Goal: Task Accomplishment & Management: Complete application form

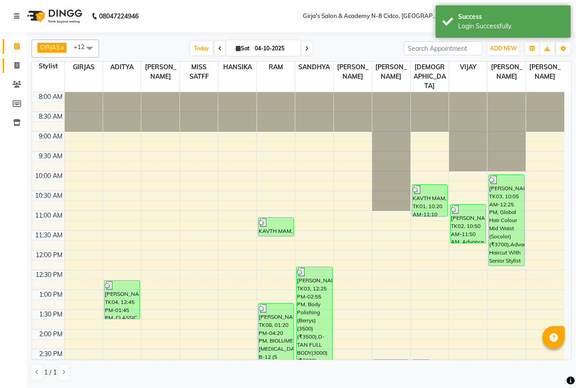
click at [9, 71] on link "Invoice" at bounding box center [14, 65] width 22 height 15
select select "service"
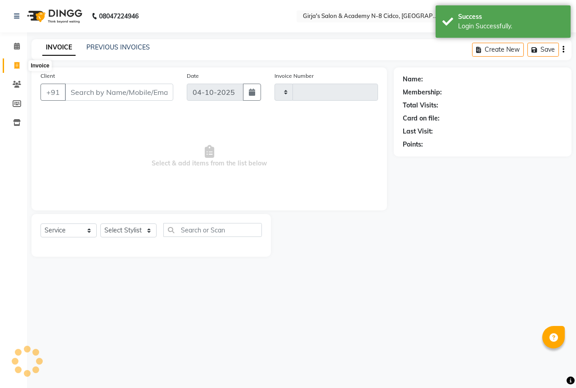
click at [13, 69] on span at bounding box center [17, 66] width 16 height 10
select select "service"
type input "5835"
select select "66"
click at [135, 73] on div "Client +91" at bounding box center [107, 89] width 146 height 37
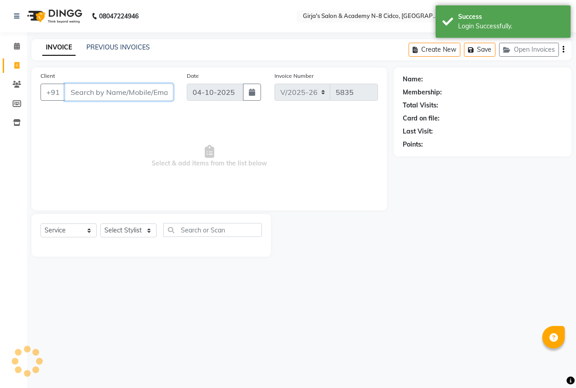
click at [124, 85] on input "Client" at bounding box center [119, 92] width 108 height 17
type input "782"
select select "66554"
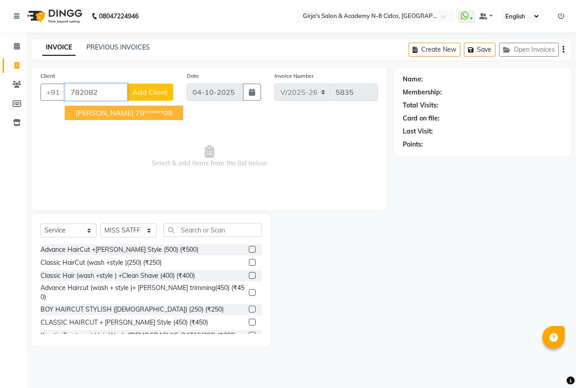
click at [147, 115] on ngb-highlight "78******09" at bounding box center [153, 112] width 37 height 9
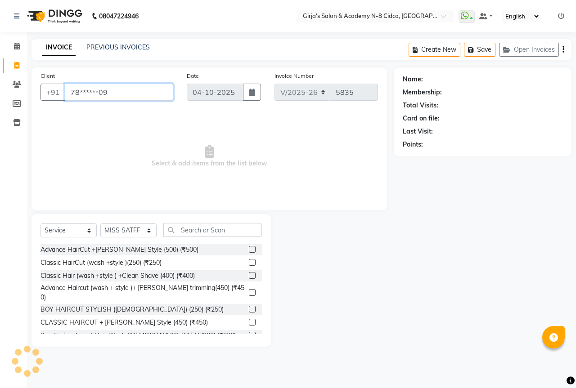
type input "78******09"
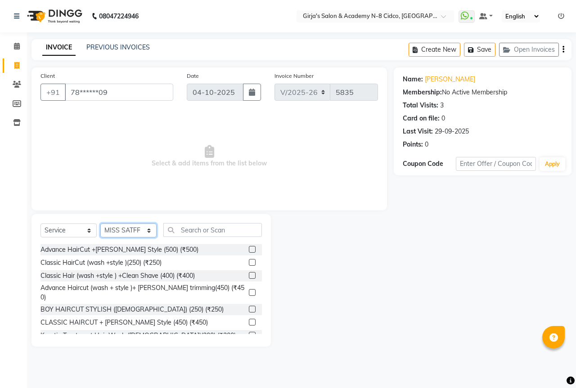
click at [109, 234] on select "Select Stylist ADITYA [PERSON_NAME] BEAUTY M GIRJAS [PERSON_NAME] MISS [PERSON_…" at bounding box center [128, 231] width 56 height 14
click at [100, 224] on select "Select Stylist ADITYA [PERSON_NAME] BEAUTY M GIRJAS [PERSON_NAME] MISS [PERSON_…" at bounding box center [128, 231] width 56 height 14
drag, startPoint x: 134, startPoint y: 228, endPoint x: 139, endPoint y: 224, distance: 6.7
click at [134, 228] on select "Select Stylist ADITYA [PERSON_NAME] BEAUTY M GIRJAS [PERSON_NAME] MISS [PERSON_…" at bounding box center [128, 231] width 56 height 14
select select "27236"
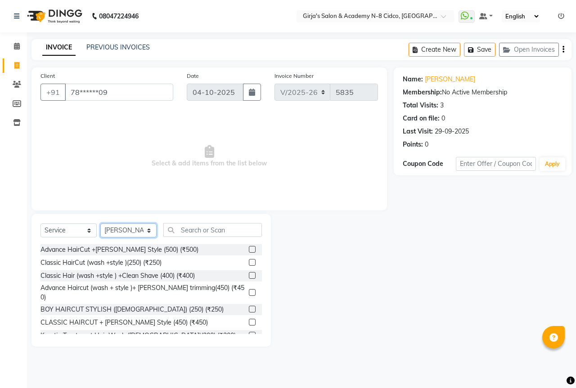
click at [100, 224] on select "Select Stylist ADITYA [PERSON_NAME] BEAUTY M GIRJAS [PERSON_NAME] MISS [PERSON_…" at bounding box center [128, 231] width 56 height 14
click at [202, 225] on input "text" at bounding box center [212, 230] width 99 height 14
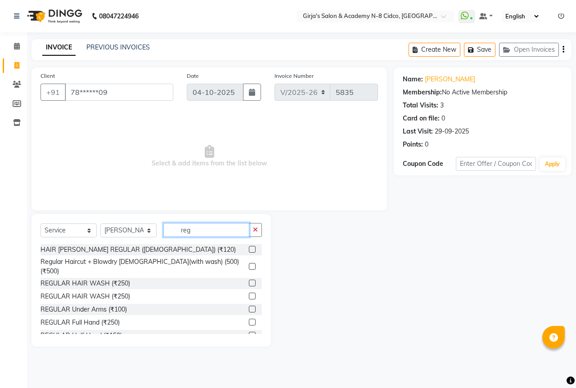
type input "reg"
click at [249, 249] on label at bounding box center [252, 249] width 7 height 7
click at [249, 249] on input "checkbox" at bounding box center [252, 250] width 6 height 6
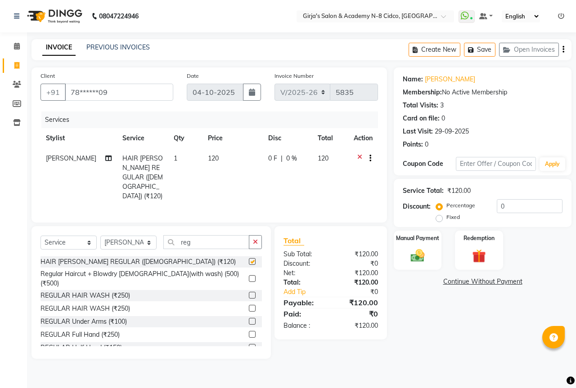
checkbox input "false"
click at [249, 292] on label at bounding box center [252, 295] width 7 height 7
click at [249, 293] on input "checkbox" at bounding box center [252, 296] width 6 height 6
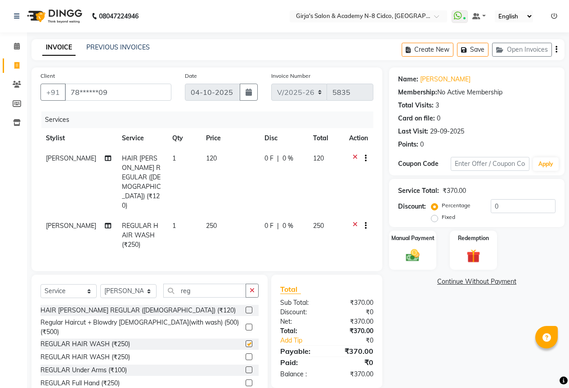
checkbox input "false"
click at [230, 177] on td "120" at bounding box center [230, 181] width 58 height 67
select select "27236"
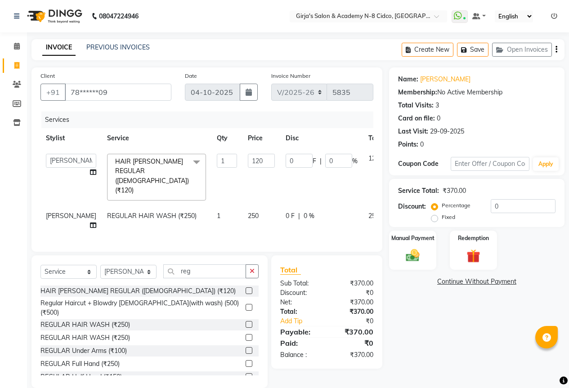
click at [242, 206] on td "250" at bounding box center [261, 221] width 38 height 30
select select "27236"
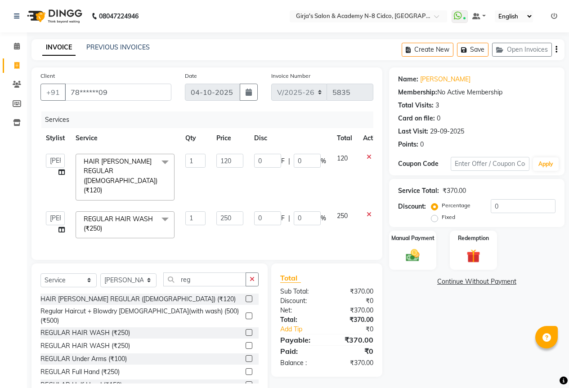
click at [244, 206] on td "250" at bounding box center [230, 225] width 38 height 38
click at [230, 211] on input "250" at bounding box center [229, 218] width 27 height 14
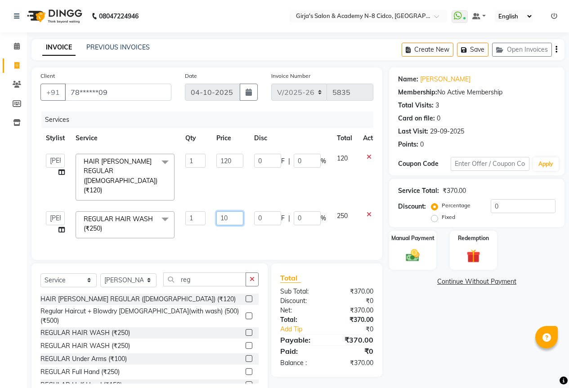
type input "100"
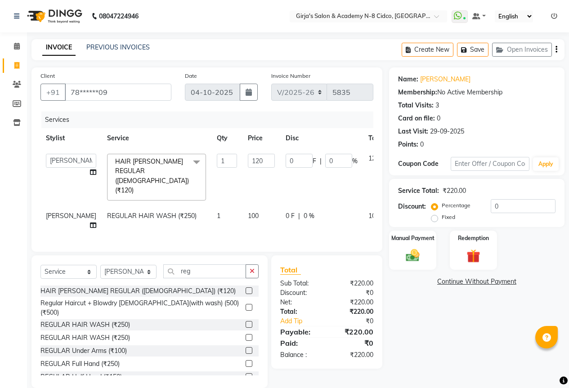
drag, startPoint x: 341, startPoint y: 355, endPoint x: 351, endPoint y: 361, distance: 11.7
click at [345, 359] on div "Total Sub Total: ₹220.00 Discount: ₹0 Net: ₹220.00 Total: ₹220.00 Add Tip ₹0 Pa…" at bounding box center [328, 322] width 121 height 133
click at [343, 347] on div "Total Sub Total: ₹220.00 Discount: ₹0 Net: ₹220.00 Total: ₹220.00 Add Tip ₹0 Pa…" at bounding box center [326, 312] width 111 height 113
click at [247, 206] on td "100" at bounding box center [261, 221] width 38 height 30
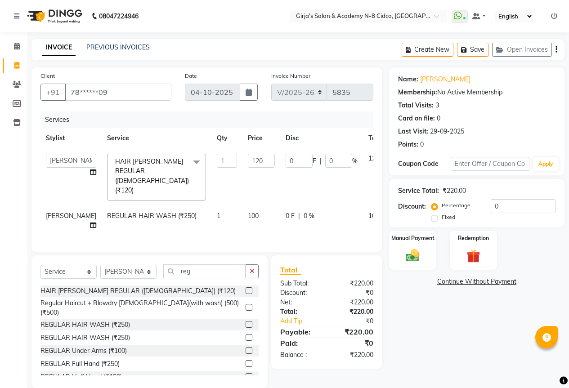
select select "27236"
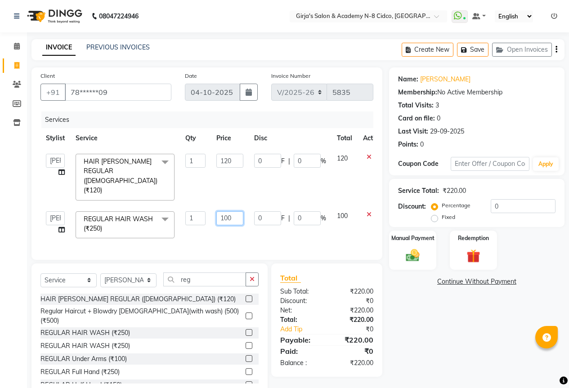
click at [246, 206] on td "100" at bounding box center [230, 225] width 38 height 38
click at [237, 211] on input "100" at bounding box center [229, 218] width 27 height 14
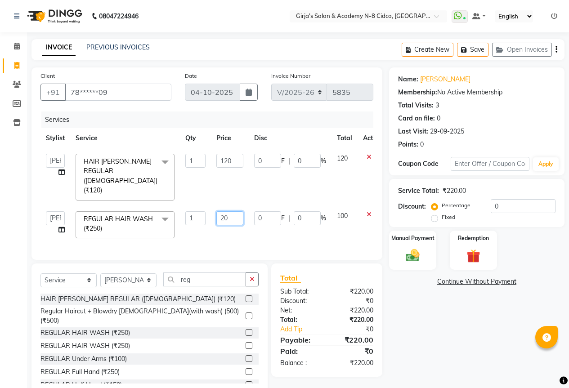
type input "200"
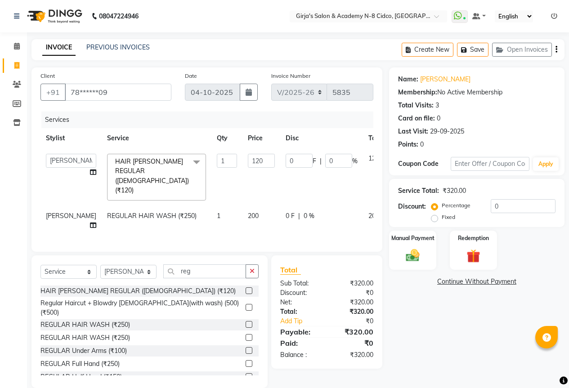
click at [352, 326] on div "Total Sub Total: ₹320.00 Discount: ₹0 Net: ₹320.00 Total: ₹320.00 Add Tip ₹0 Pa…" at bounding box center [326, 312] width 93 height 95
click at [421, 257] on img at bounding box center [412, 255] width 23 height 16
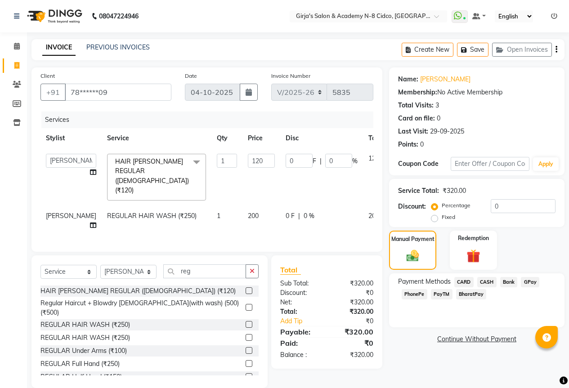
drag, startPoint x: 485, startPoint y: 283, endPoint x: 493, endPoint y: 295, distance: 13.7
click at [485, 283] on span "CASH" at bounding box center [486, 282] width 19 height 10
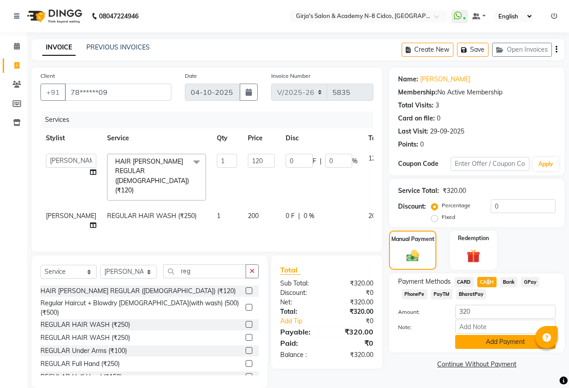
click at [506, 341] on button "Add Payment" at bounding box center [505, 342] width 100 height 14
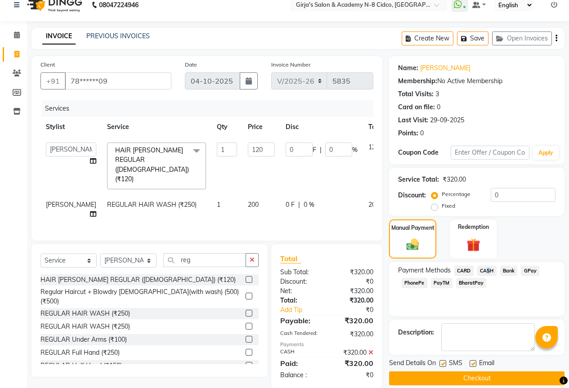
scroll to position [22, 0]
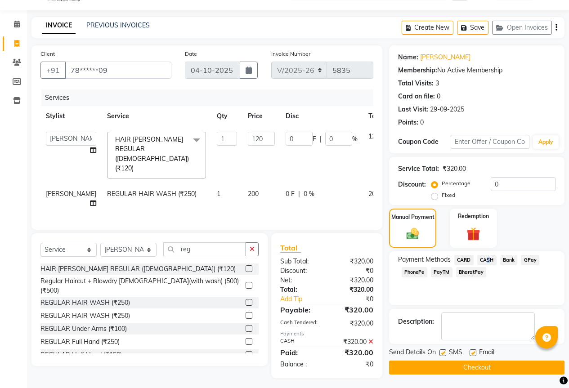
click at [476, 366] on button "Checkout" at bounding box center [476, 368] width 175 height 14
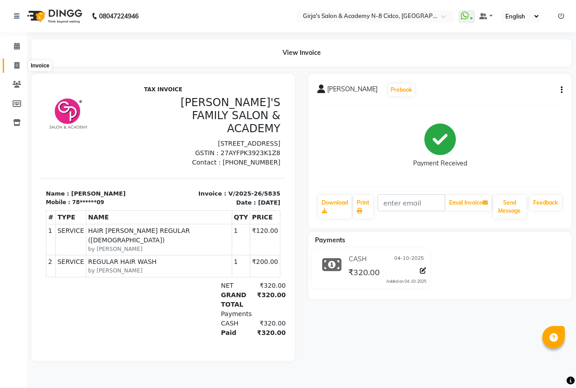
click at [21, 66] on span at bounding box center [17, 66] width 16 height 10
select select "service"
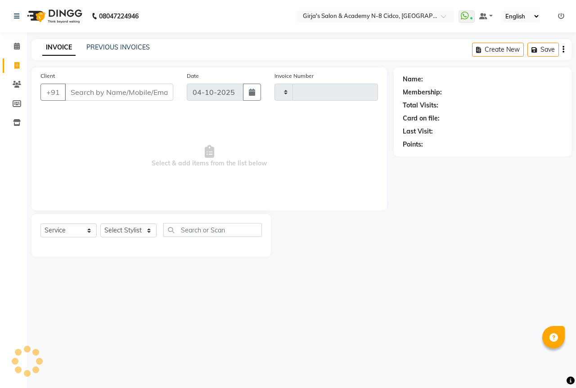
type input "5836"
select select "66"
click at [125, 56] on div "INVOICE PREVIOUS INVOICES Create New Save Open Invoices" at bounding box center [301, 49] width 540 height 21
click at [130, 52] on div "PREVIOUS INVOICES" at bounding box center [117, 47] width 63 height 9
click at [132, 47] on link "PREVIOUS INVOICES" at bounding box center [117, 47] width 63 height 8
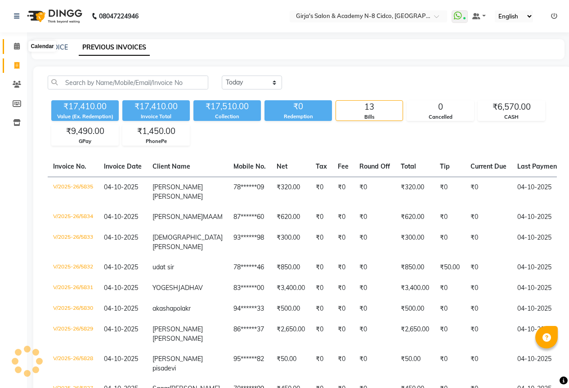
click at [16, 42] on span at bounding box center [17, 46] width 16 height 10
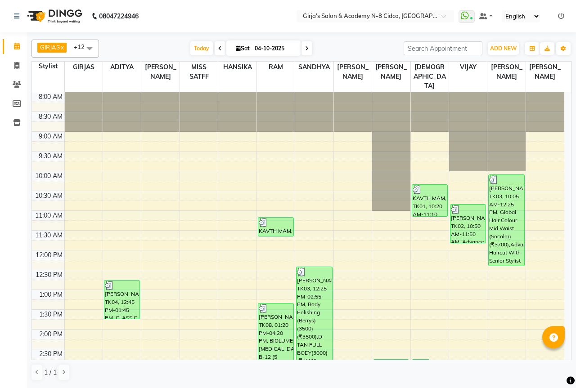
click at [2, 72] on li "Invoice" at bounding box center [13, 65] width 27 height 19
click at [9, 67] on link "Invoice" at bounding box center [14, 65] width 22 height 15
select select "service"
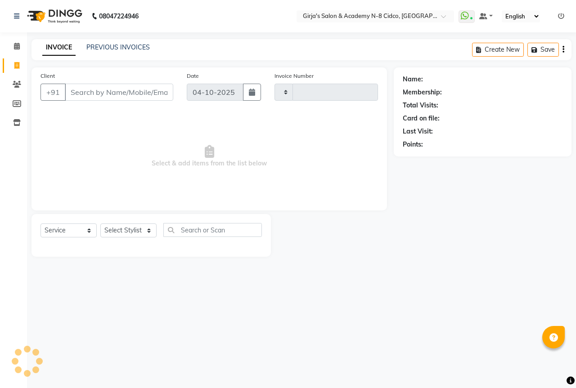
type input "5836"
click at [10, 67] on span at bounding box center [17, 66] width 16 height 10
select select "service"
type input "5836"
select select "66"
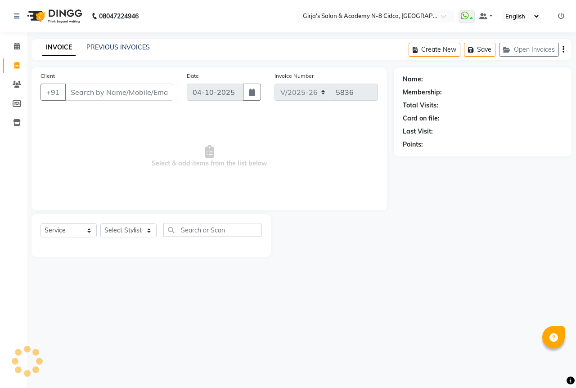
click at [114, 92] on input "Client" at bounding box center [119, 92] width 108 height 17
type input "a"
select select "66554"
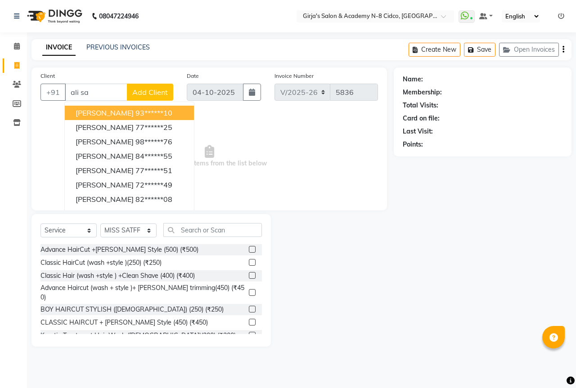
click at [135, 110] on ngb-highlight "93******10" at bounding box center [153, 112] width 37 height 9
type input "93******10"
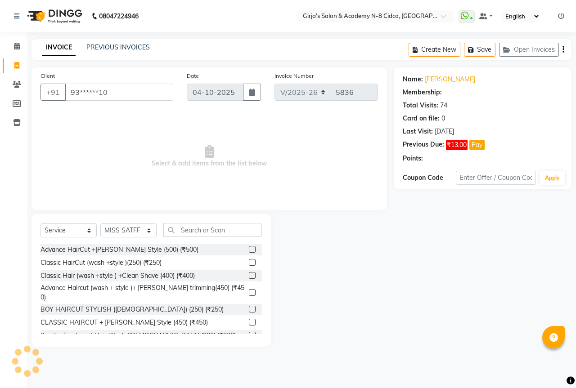
select select "1: Object"
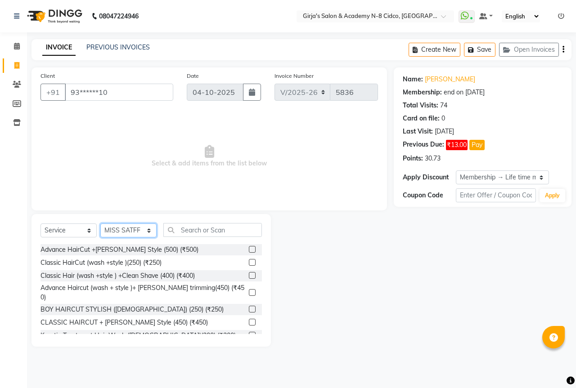
click at [132, 230] on select "Select Stylist ADITYA [PERSON_NAME] BEAUTY M GIRJAS [PERSON_NAME] MISS [PERSON_…" at bounding box center [128, 231] width 56 height 14
select select "34069"
click at [100, 224] on select "Select Stylist ADITYA [PERSON_NAME] BEAUTY M GIRJAS [PERSON_NAME] MISS [PERSON_…" at bounding box center [128, 231] width 56 height 14
click at [202, 228] on input "text" at bounding box center [212, 230] width 99 height 14
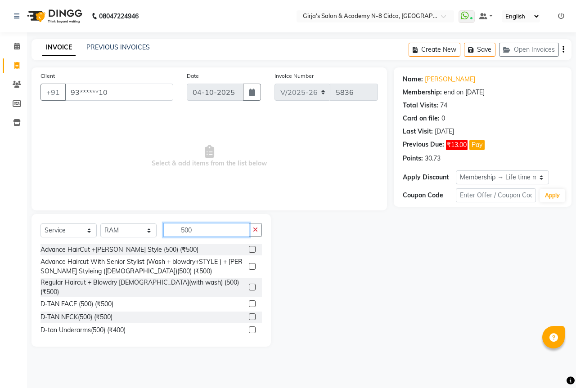
type input "500"
click at [249, 249] on label at bounding box center [252, 249] width 7 height 7
click at [249, 249] on input "checkbox" at bounding box center [252, 250] width 6 height 6
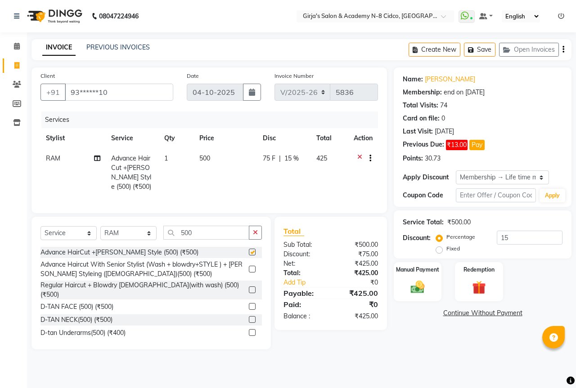
checkbox input "false"
click at [428, 288] on img at bounding box center [417, 287] width 23 height 17
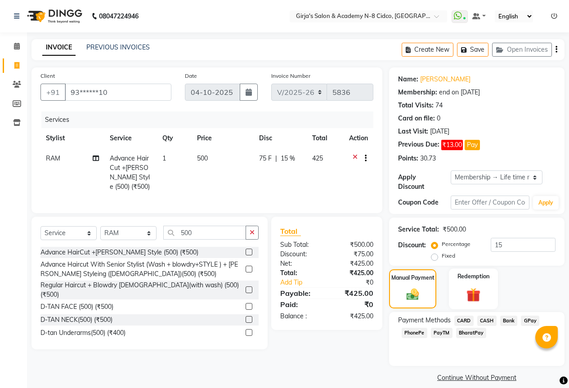
click at [476, 297] on div "Redemption" at bounding box center [473, 289] width 49 height 41
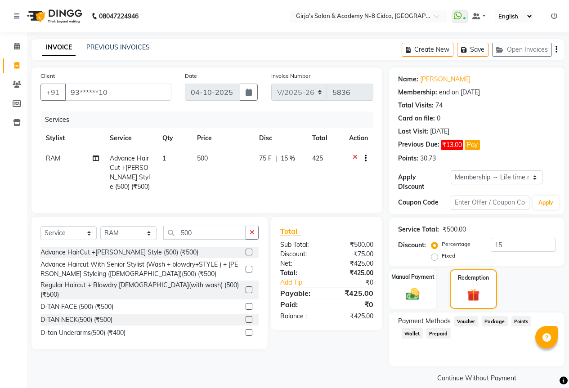
click at [517, 316] on span "Points" at bounding box center [522, 321] width 20 height 10
click at [500, 367] on input "0" at bounding box center [505, 374] width 100 height 14
click at [499, 367] on input "0" at bounding box center [505, 374] width 100 height 14
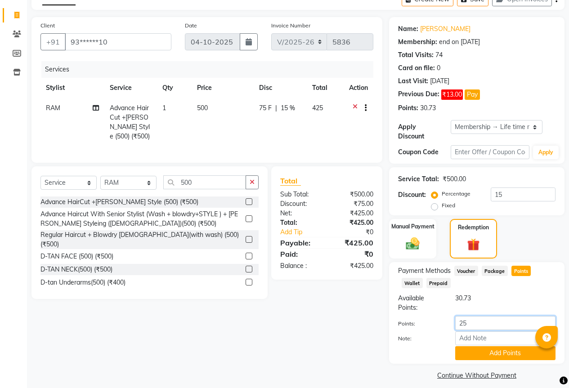
scroll to position [51, 0]
type input "25"
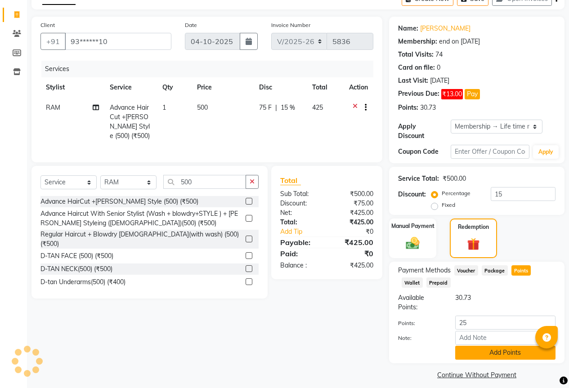
click at [515, 346] on button "Add Points" at bounding box center [505, 353] width 100 height 14
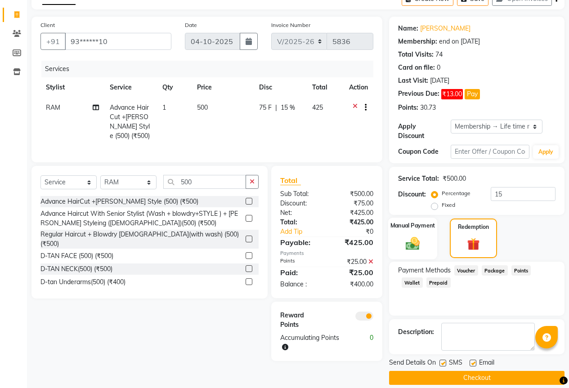
click at [404, 238] on img at bounding box center [412, 243] width 23 height 16
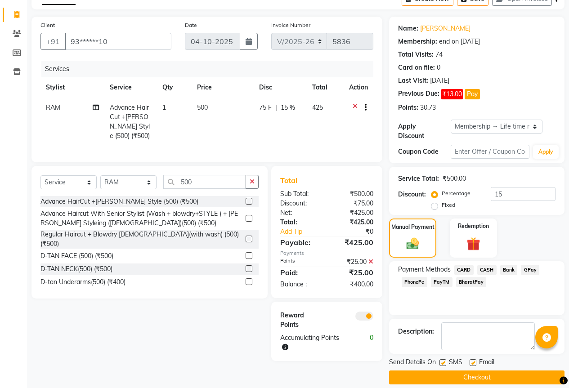
click at [491, 265] on span "CASH" at bounding box center [486, 270] width 19 height 10
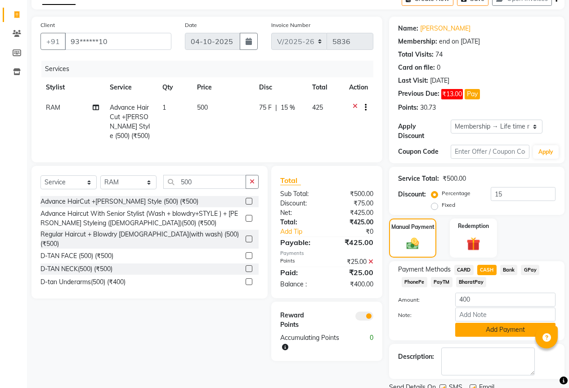
click at [507, 323] on button "Add Payment" at bounding box center [505, 330] width 100 height 14
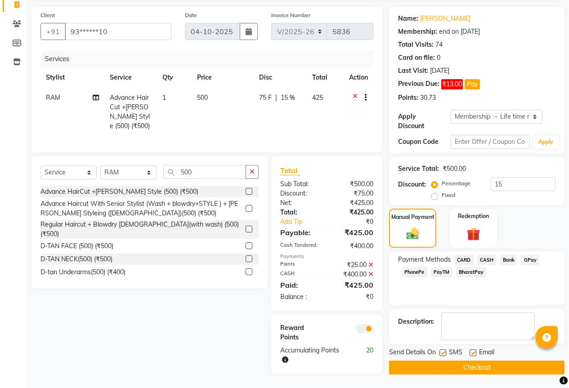
scroll to position [67, 0]
click at [504, 361] on button "Checkout" at bounding box center [476, 368] width 175 height 14
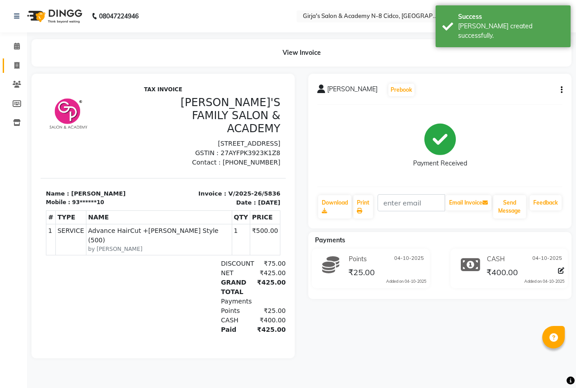
click at [6, 67] on link "Invoice" at bounding box center [14, 65] width 22 height 15
select select "66"
select select "service"
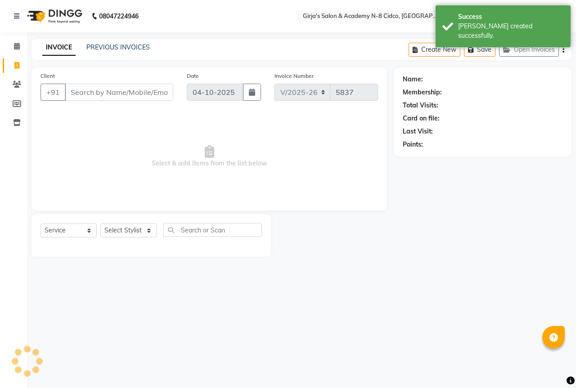
click at [6, 67] on link "Invoice" at bounding box center [14, 65] width 22 height 15
select select "66"
select select "service"
drag, startPoint x: 103, startPoint y: 34, endPoint x: 115, endPoint y: 42, distance: 14.6
click at [112, 40] on div "08047224946 Select Location × Girja's Salon & Academy N-8 Cidco, Aurangabad Wha…" at bounding box center [288, 194] width 576 height 388
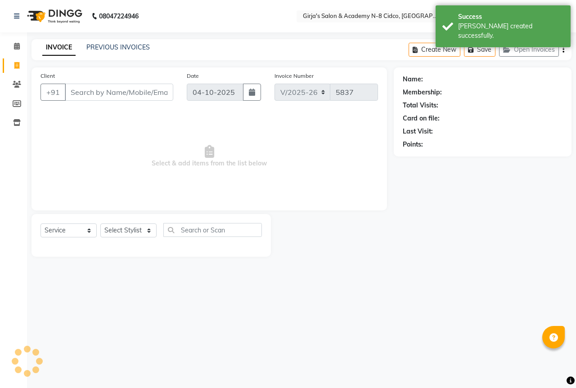
click at [126, 51] on div "PREVIOUS INVOICES" at bounding box center [117, 47] width 63 height 9
select select "66554"
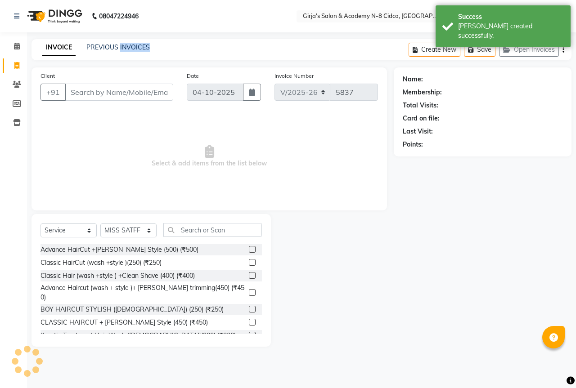
click at [126, 51] on div "PREVIOUS INVOICES" at bounding box center [117, 47] width 63 height 9
click at [119, 45] on link "PREVIOUS INVOICES" at bounding box center [117, 47] width 63 height 8
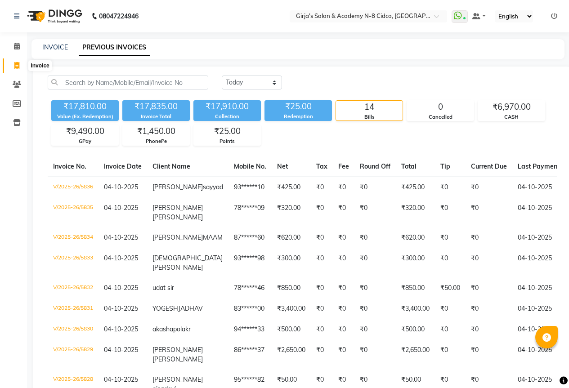
click at [21, 61] on span at bounding box center [17, 66] width 16 height 10
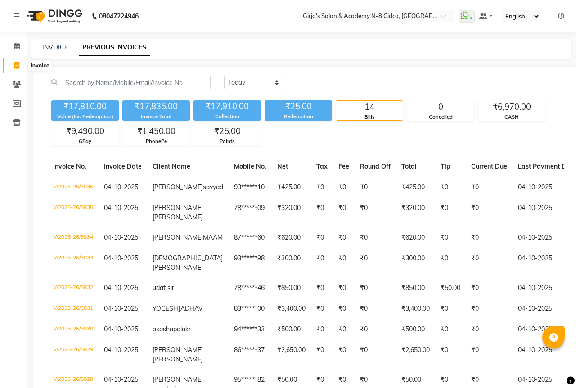
select select "66"
select select "service"
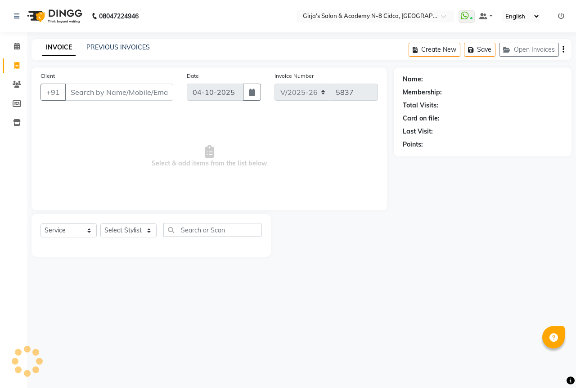
select select "66554"
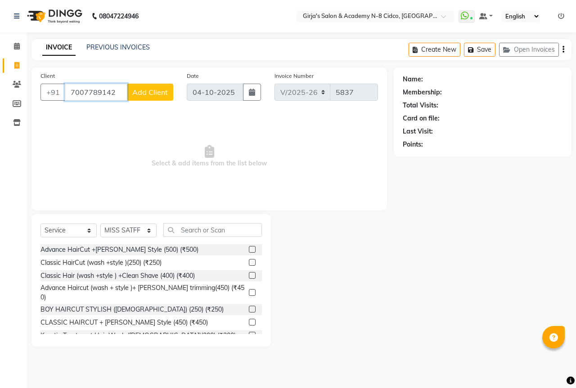
type input "7007789142"
click at [153, 98] on button "Add Client" at bounding box center [150, 92] width 46 height 17
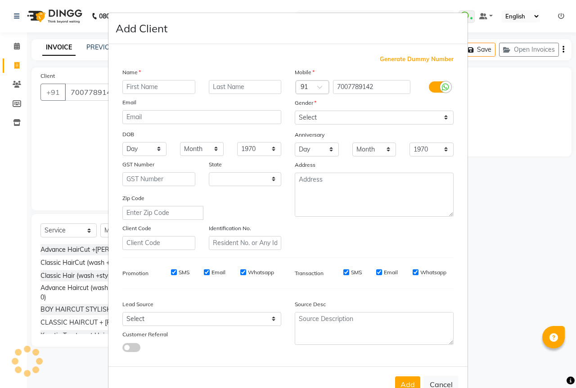
select select "22"
type input "divya mam"
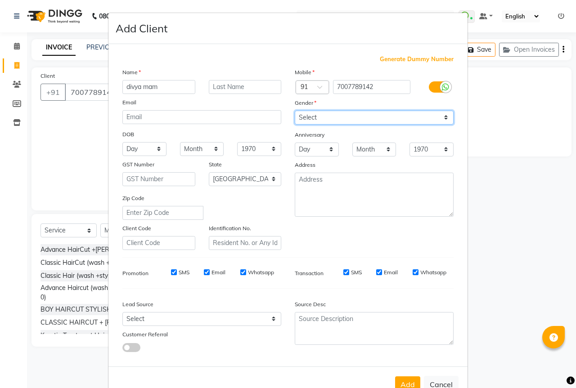
click at [335, 120] on select "Select Male Female Other Prefer Not To Say" at bounding box center [374, 118] width 159 height 14
click at [295, 111] on select "Select Male Female Other Prefer Not To Say" at bounding box center [374, 118] width 159 height 14
click at [343, 121] on select "Select Male Female Other Prefer Not To Say" at bounding box center [374, 118] width 159 height 14
select select "female"
click at [295, 111] on select "Select Male Female Other Prefer Not To Say" at bounding box center [374, 118] width 159 height 14
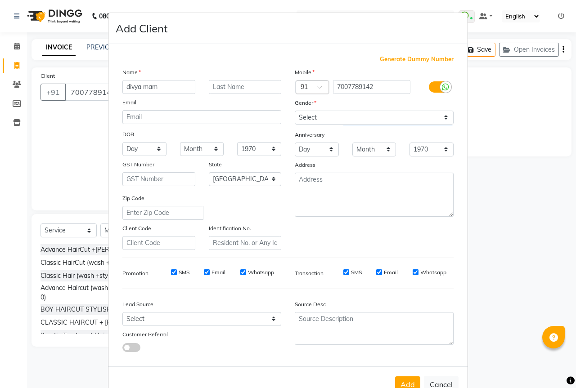
click at [397, 376] on div "Add Cancel" at bounding box center [287, 385] width 359 height 36
click at [398, 380] on button "Add" at bounding box center [407, 385] width 25 height 16
type input "70******42"
select select
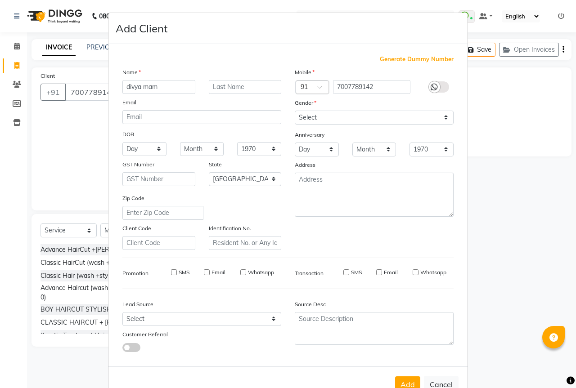
select select
select select "null"
select select
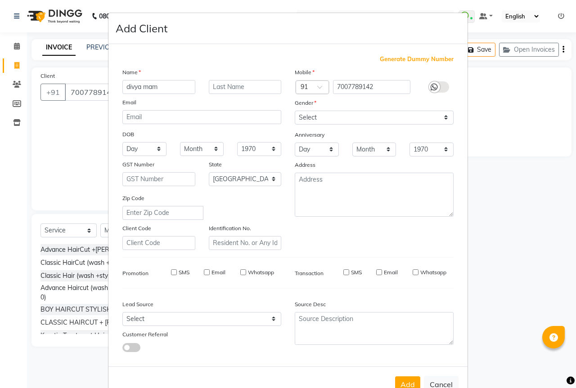
select select
checkbox input "false"
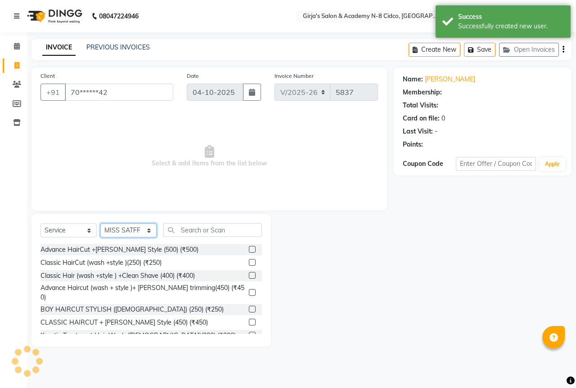
click at [126, 232] on select "Select Stylist ADITYA [PERSON_NAME] BEAUTY M GIRJAS [PERSON_NAME] MISS [PERSON_…" at bounding box center [128, 231] width 56 height 14
select select "85117"
click at [100, 224] on select "Select Stylist ADITYA [PERSON_NAME] BEAUTY M GIRJAS [PERSON_NAME] MISS [PERSON_…" at bounding box center [128, 231] width 56 height 14
click at [218, 238] on div "Select Service Product Membership Package Voucher Prepaid Gift Card Select Styl…" at bounding box center [150, 233] width 221 height 21
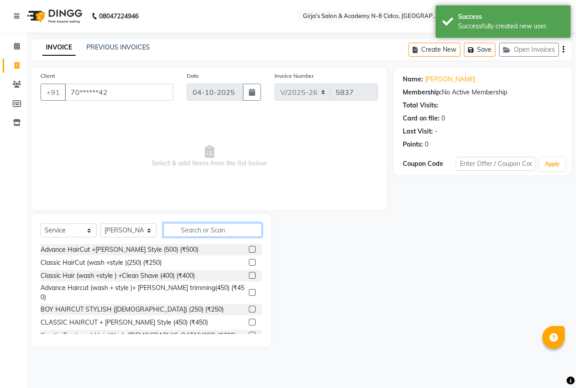
click at [224, 235] on input "text" at bounding box center [212, 230] width 99 height 14
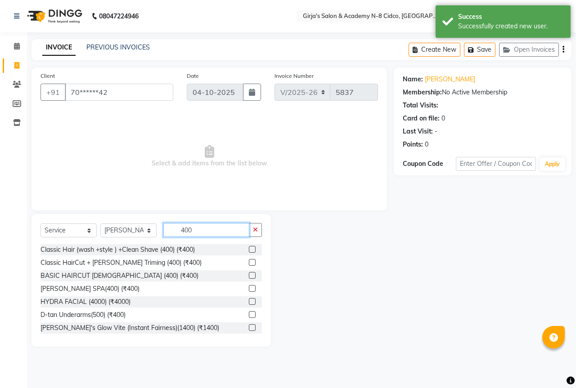
type input "400"
click at [249, 276] on label at bounding box center [252, 275] width 7 height 7
click at [249, 276] on input "checkbox" at bounding box center [252, 276] width 6 height 6
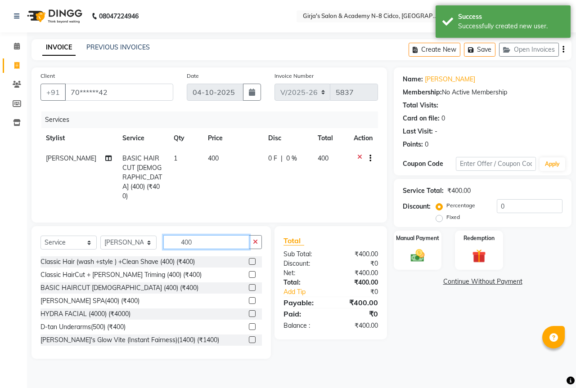
checkbox input "false"
click at [210, 235] on input "400" at bounding box center [206, 242] width 86 height 14
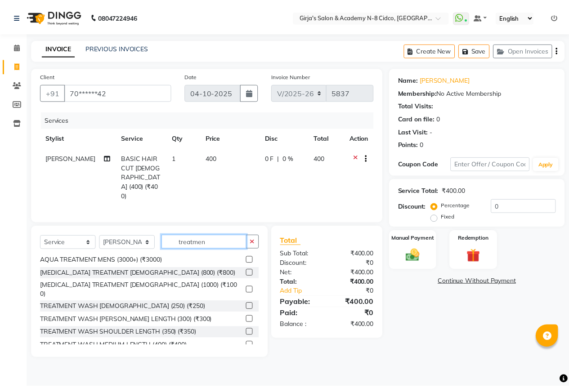
scroll to position [192, 0]
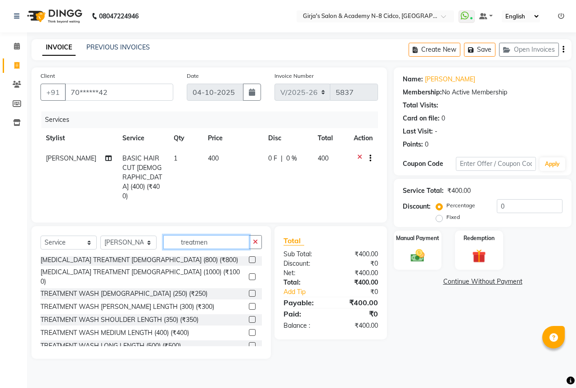
type input "treatmen"
click at [249, 329] on div at bounding box center [252, 333] width 6 height 9
click at [249, 328] on div at bounding box center [255, 333] width 13 height 11
click at [249, 329] on label at bounding box center [252, 332] width 7 height 7
click at [249, 330] on input "checkbox" at bounding box center [252, 333] width 6 height 6
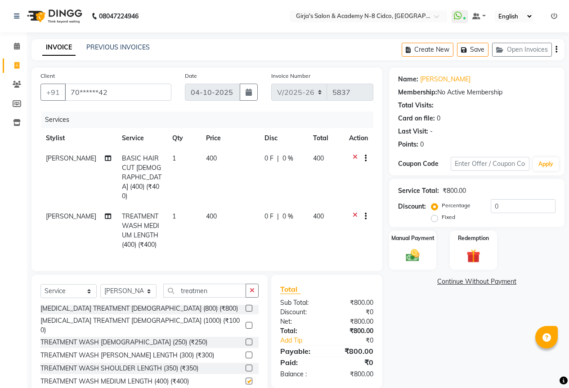
checkbox input "false"
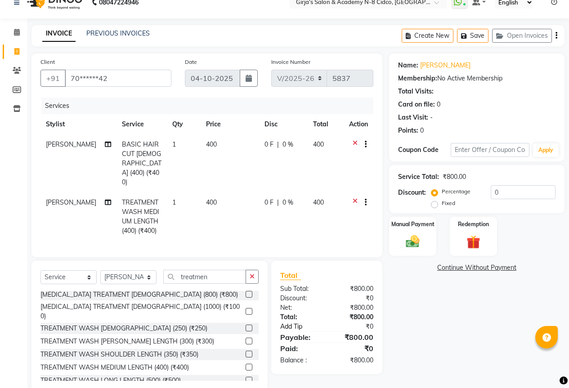
scroll to position [21, 0]
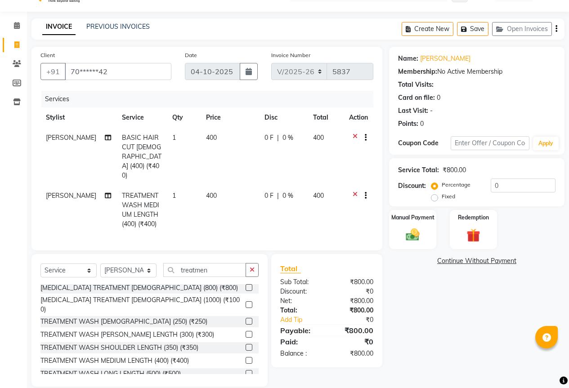
click at [351, 333] on div "Total Sub Total: ₹800.00 Discount: ₹0 Net: ₹800.00 Total: ₹800.00 Add Tip ₹0 Pa…" at bounding box center [326, 310] width 93 height 95
click at [407, 232] on img at bounding box center [412, 235] width 23 height 16
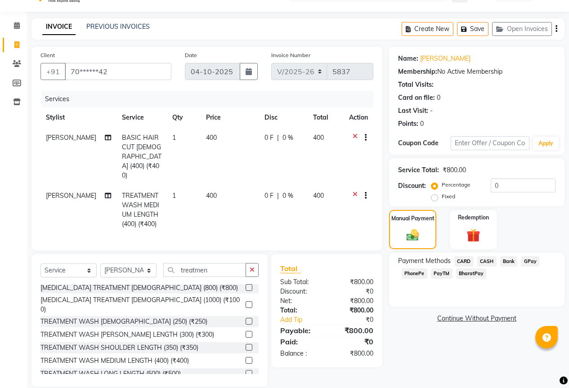
click at [531, 265] on span "GPay" at bounding box center [530, 261] width 18 height 10
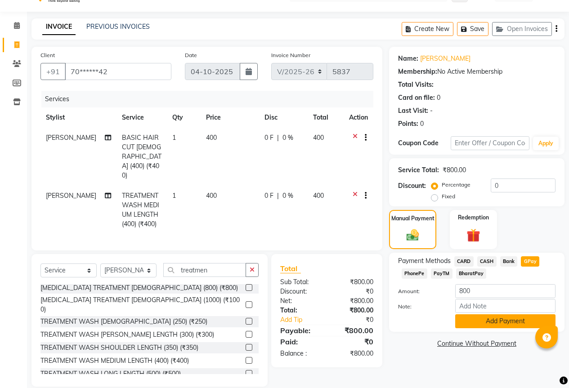
click at [528, 327] on button "Add Payment" at bounding box center [505, 321] width 100 height 14
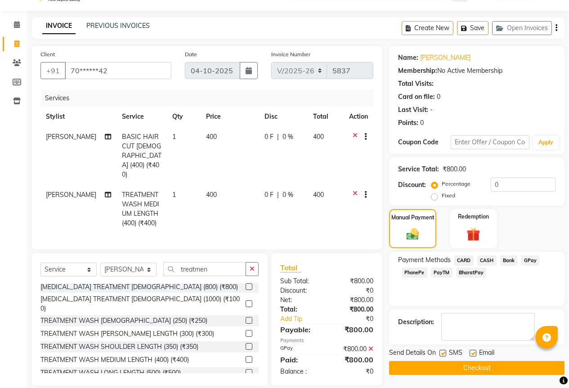
scroll to position [22, 0]
click at [512, 362] on button "Checkout" at bounding box center [476, 368] width 175 height 14
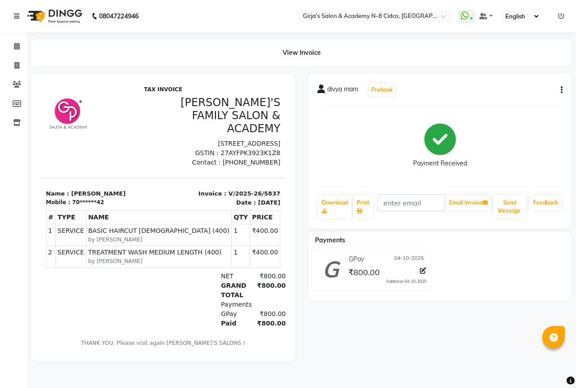
click at [21, 58] on li "Invoice" at bounding box center [13, 65] width 27 height 19
click at [20, 65] on span at bounding box center [17, 66] width 16 height 10
select select "66"
select select "service"
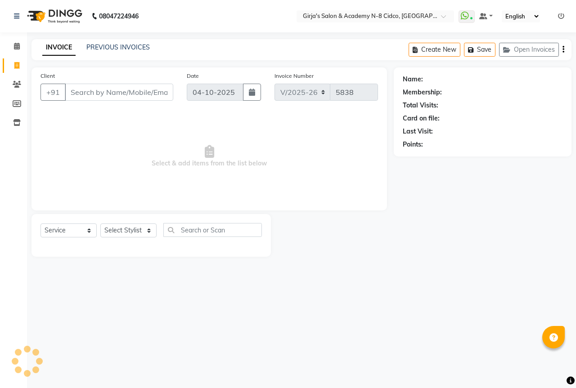
click at [124, 95] on input "Client" at bounding box center [119, 92] width 108 height 17
select select "66554"
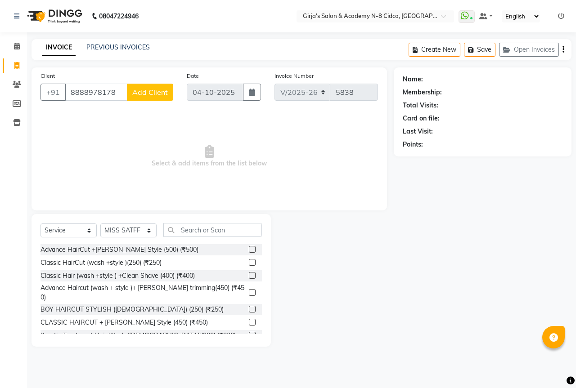
type input "8888978178"
click at [140, 94] on span "Add Client" at bounding box center [150, 92] width 36 height 9
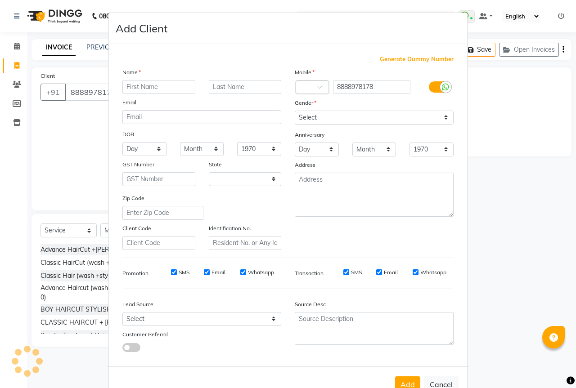
select select "22"
type input "KHAN UMER"
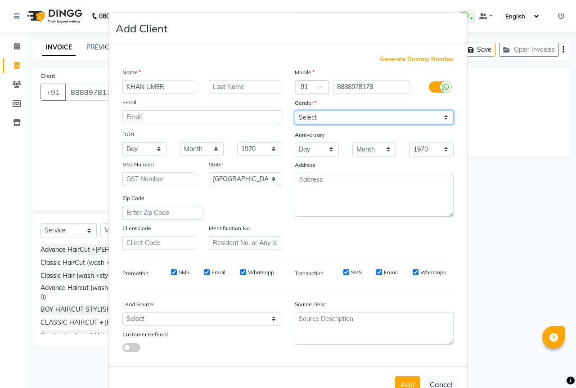
click at [335, 114] on select "Select Male Female Other Prefer Not To Say" at bounding box center [374, 118] width 159 height 14
select select "male"
click at [295, 111] on select "Select Male Female Other Prefer Not To Say" at bounding box center [374, 118] width 159 height 14
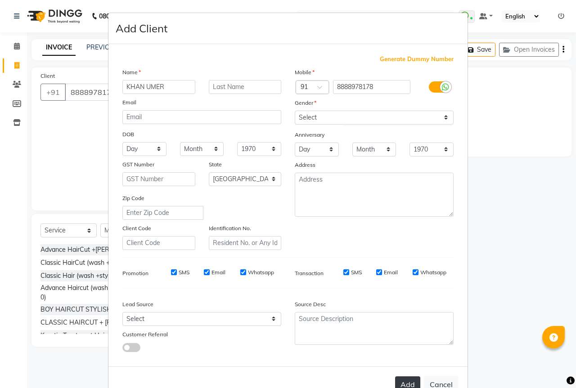
click at [402, 380] on button "Add" at bounding box center [407, 385] width 25 height 16
type input "88******78"
select select
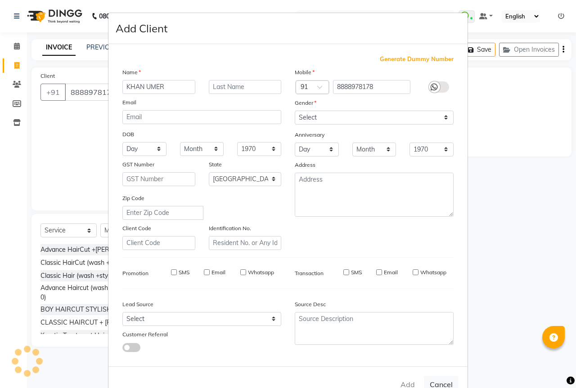
select select "null"
select select
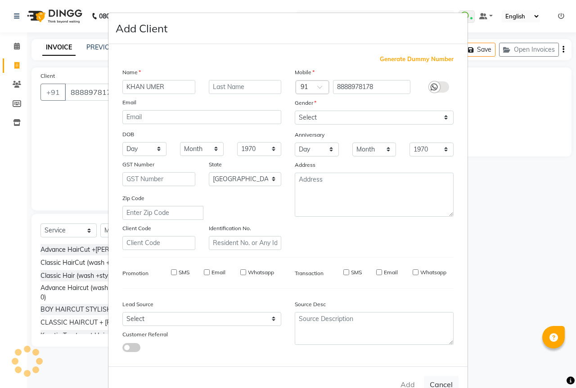
checkbox input "false"
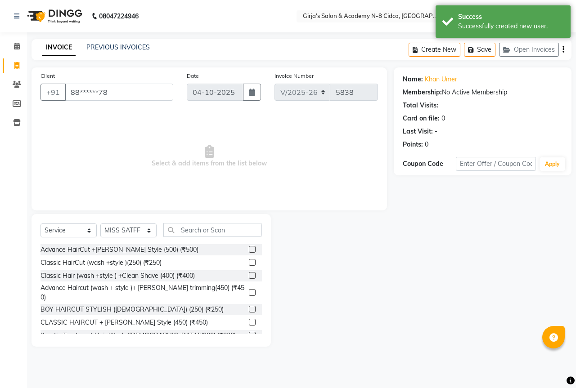
click at [124, 243] on div "Select Service Product Membership Package Voucher Prepaid Gift Card Select Styl…" at bounding box center [150, 233] width 221 height 21
click at [123, 233] on select "Select Stylist ADITYA [PERSON_NAME] BEAUTY M GIRJAS [PERSON_NAME] MISS [PERSON_…" at bounding box center [128, 231] width 56 height 14
select select "6470"
click at [100, 224] on select "Select Stylist ADITYA [PERSON_NAME] BEAUTY M GIRJAS [PERSON_NAME] MISS [PERSON_…" at bounding box center [128, 231] width 56 height 14
click at [199, 226] on input "text" at bounding box center [212, 230] width 99 height 14
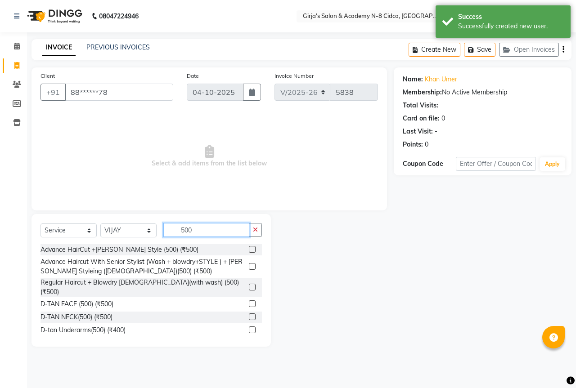
type input "500"
click at [249, 247] on label at bounding box center [252, 249] width 7 height 7
click at [249, 247] on input "checkbox" at bounding box center [252, 250] width 6 height 6
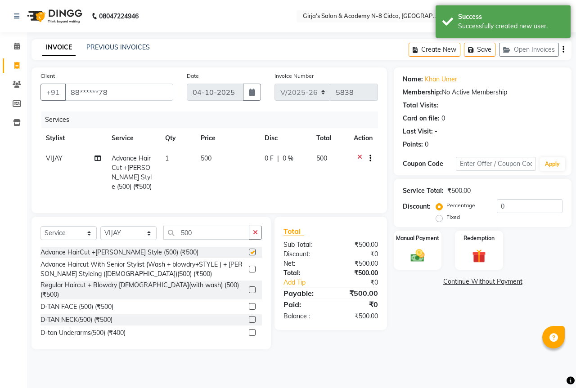
checkbox input "false"
click at [414, 258] on img at bounding box center [417, 255] width 23 height 17
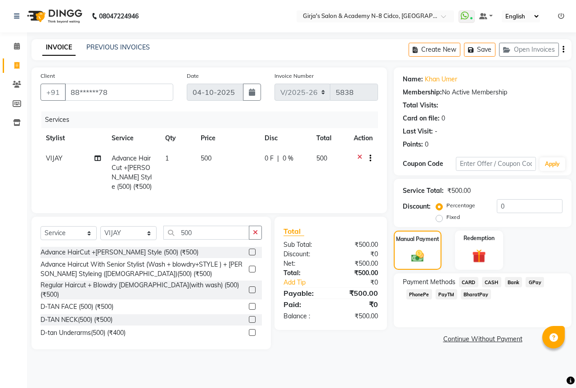
click at [536, 283] on span "GPay" at bounding box center [534, 282] width 18 height 10
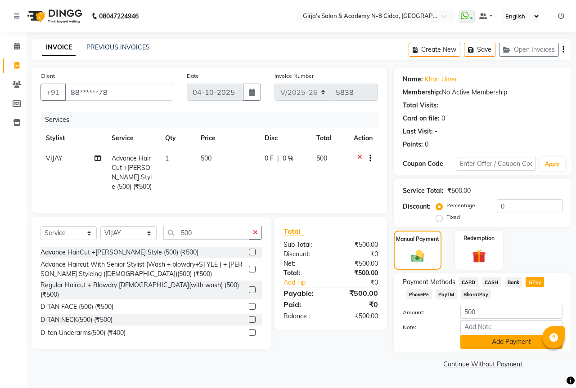
click at [522, 341] on button "Add Payment" at bounding box center [511, 342] width 102 height 14
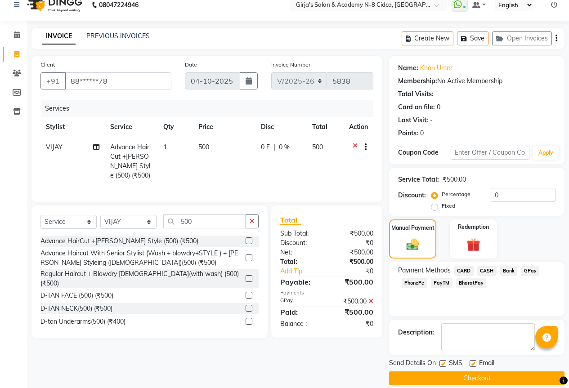
scroll to position [22, 0]
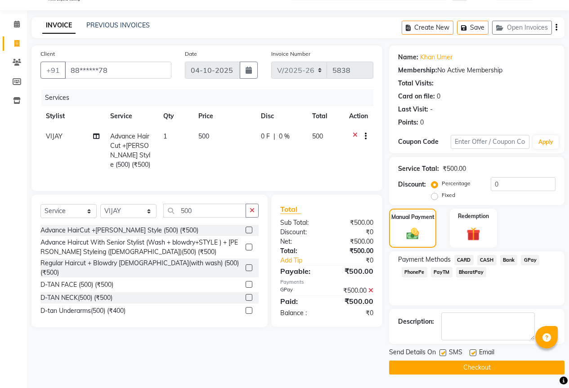
click at [513, 366] on button "Checkout" at bounding box center [476, 368] width 175 height 14
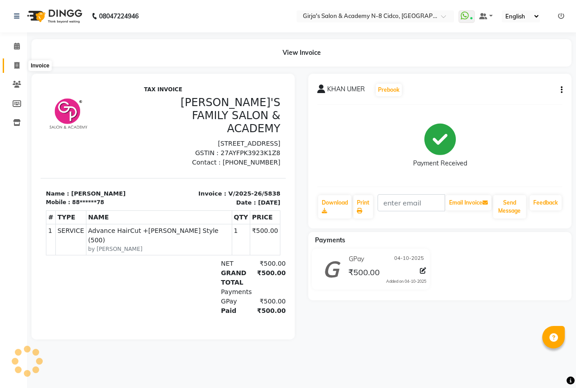
drag, startPoint x: 15, startPoint y: 66, endPoint x: 20, endPoint y: 66, distance: 4.9
click at [15, 66] on icon at bounding box center [16, 65] width 5 height 7
select select "service"
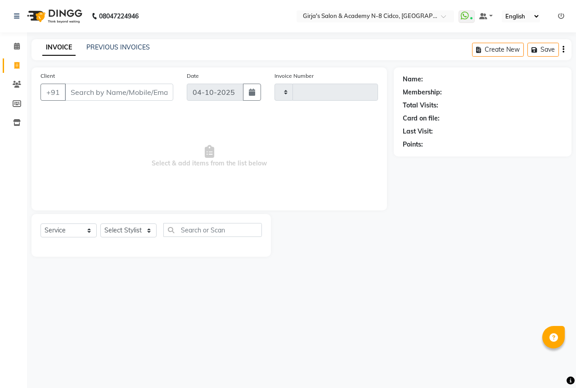
type input "5839"
select select "66"
select select "66554"
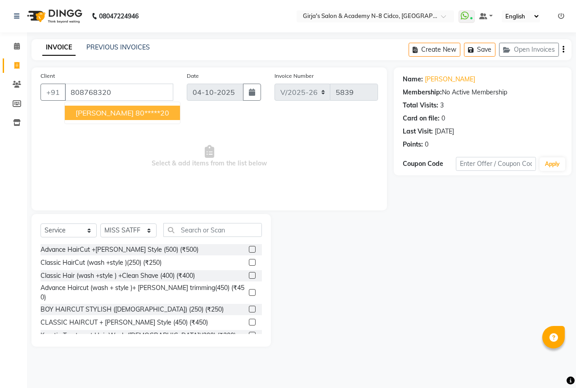
click at [146, 121] on ngb-typeahead-window "AMIT WAHUL 80*****20" at bounding box center [122, 113] width 116 height 22
click at [143, 115] on ngb-highlight "80*****20" at bounding box center [152, 112] width 34 height 9
type input "80*****20"
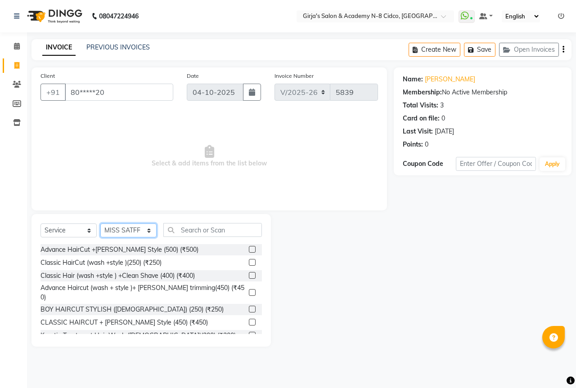
click at [144, 230] on select "Select Stylist ADITYA [PERSON_NAME] BEAUTY M GIRJAS [PERSON_NAME] MISS [PERSON_…" at bounding box center [128, 231] width 56 height 14
select select "6470"
click at [100, 224] on select "Select Stylist ADITYA [PERSON_NAME] BEAUTY M GIRJAS [PERSON_NAME] MISS [PERSON_…" at bounding box center [128, 231] width 56 height 14
click at [229, 226] on input "text" at bounding box center [212, 230] width 99 height 14
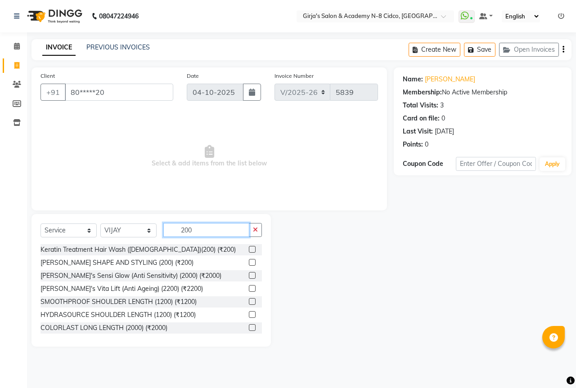
type input "200"
click at [249, 261] on label at bounding box center [252, 262] width 7 height 7
click at [249, 261] on input "checkbox" at bounding box center [252, 263] width 6 height 6
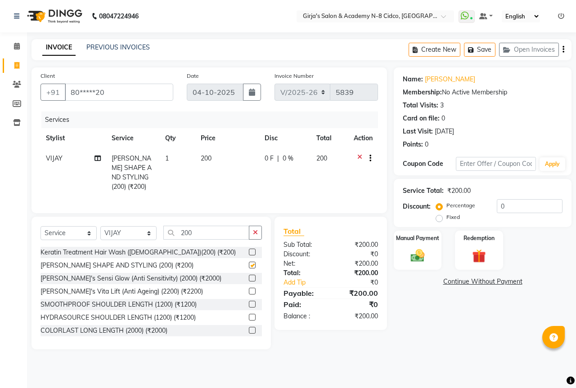
checkbox input "false"
click at [426, 249] on img at bounding box center [417, 255] width 23 height 17
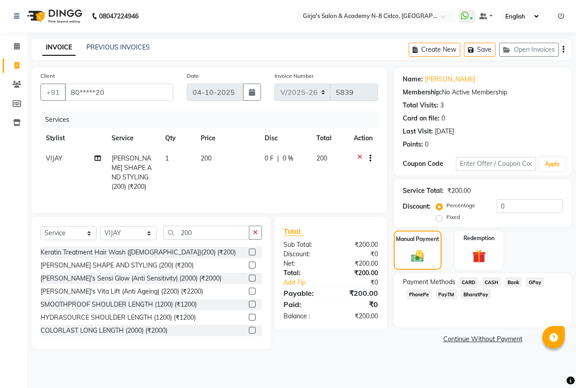
click at [530, 281] on span "GPay" at bounding box center [534, 282] width 18 height 10
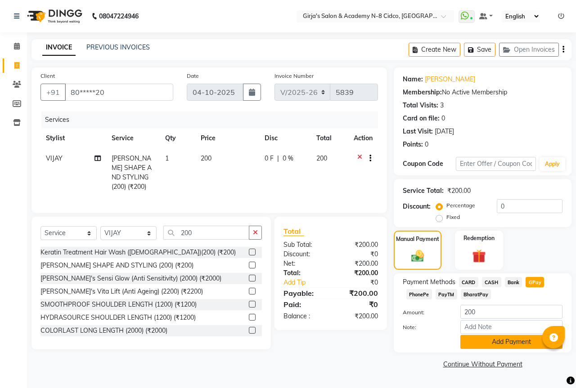
click at [520, 341] on button "Add Payment" at bounding box center [511, 342] width 102 height 14
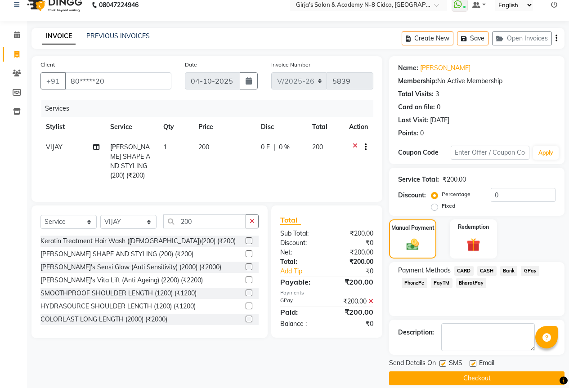
scroll to position [22, 0]
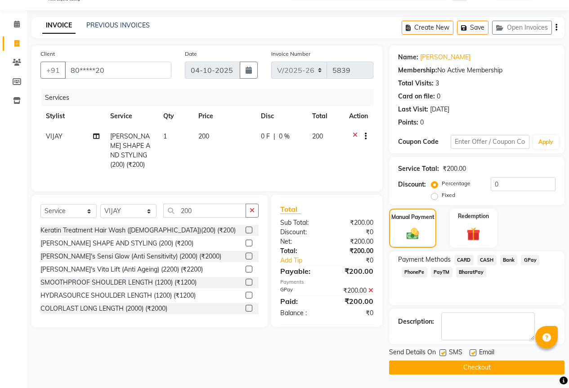
click at [524, 365] on button "Checkout" at bounding box center [476, 368] width 175 height 14
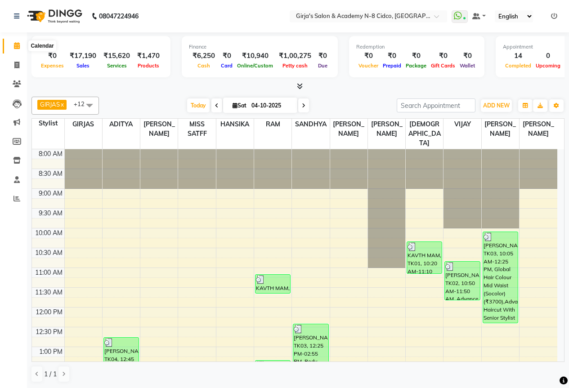
click at [16, 48] on icon at bounding box center [17, 45] width 6 height 7
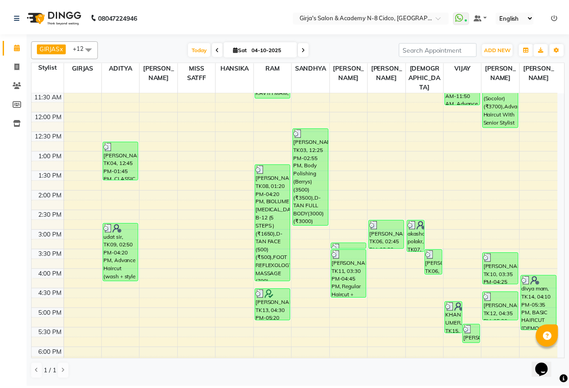
scroll to position [135, 0]
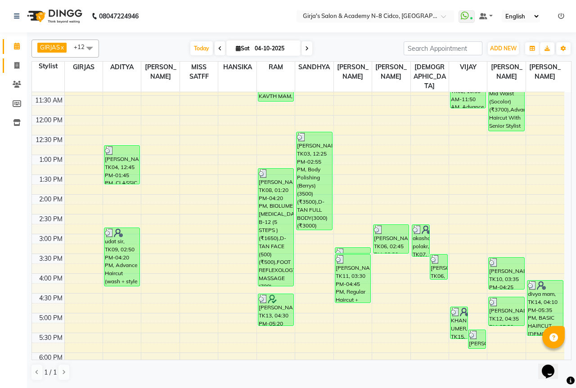
click at [19, 61] on span at bounding box center [17, 66] width 16 height 10
select select "service"
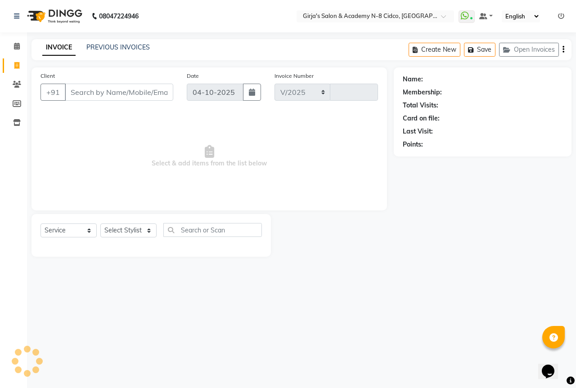
select select "66"
type input "5840"
drag, startPoint x: 137, startPoint y: 215, endPoint x: 137, endPoint y: 229, distance: 13.9
click at [137, 218] on div "Select Service Product Membership Package Voucher Prepaid Gift Card Select Styl…" at bounding box center [150, 235] width 239 height 43
click at [137, 229] on select "Select Stylist" at bounding box center [128, 231] width 56 height 14
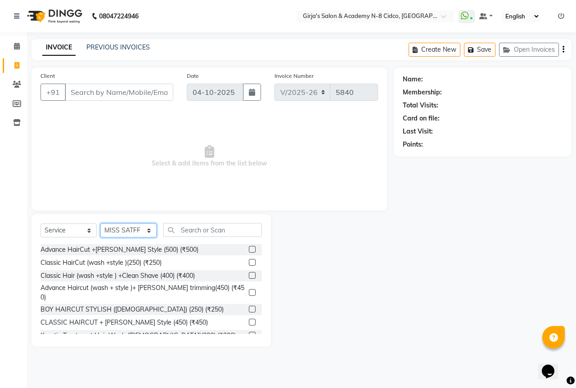
select select "2509"
click at [100, 224] on select "Select Stylist ADITYA [PERSON_NAME] BEAUTY M GIRJAS [PERSON_NAME] MISS [PERSON_…" at bounding box center [128, 231] width 56 height 14
click at [184, 237] on input "text" at bounding box center [212, 230] width 99 height 14
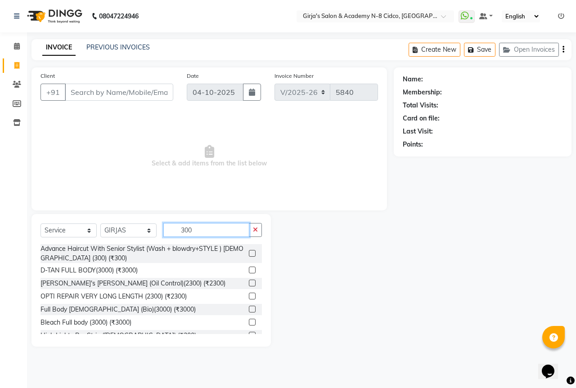
type input "300"
click at [249, 253] on label at bounding box center [252, 253] width 7 height 7
click at [249, 253] on input "checkbox" at bounding box center [252, 254] width 6 height 6
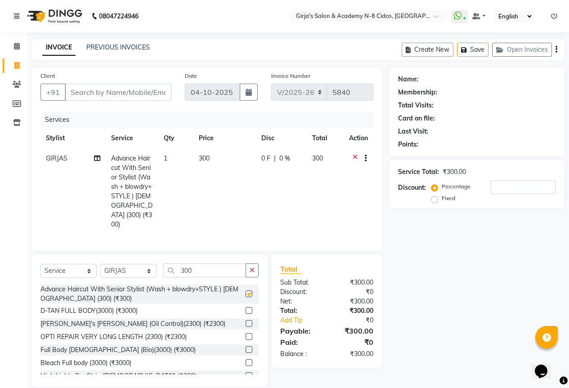
checkbox input "false"
click at [123, 95] on input "Client" at bounding box center [118, 92] width 107 height 17
click at [120, 88] on input "Client" at bounding box center [118, 92] width 107 height 17
type input "9"
type input "0"
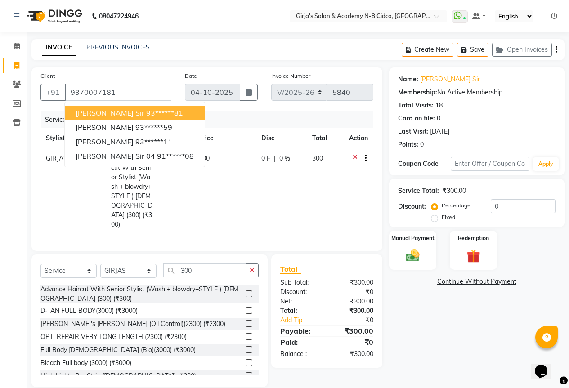
click at [154, 112] on ngb-highlight "93******81" at bounding box center [164, 112] width 37 height 9
type input "93******81"
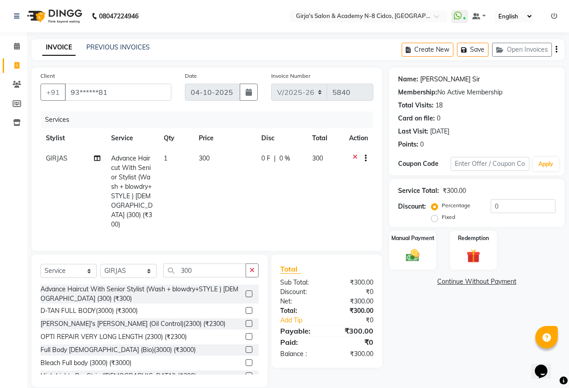
click at [441, 76] on link "[PERSON_NAME] Sir" at bounding box center [450, 79] width 60 height 9
click at [404, 253] on img at bounding box center [412, 255] width 23 height 16
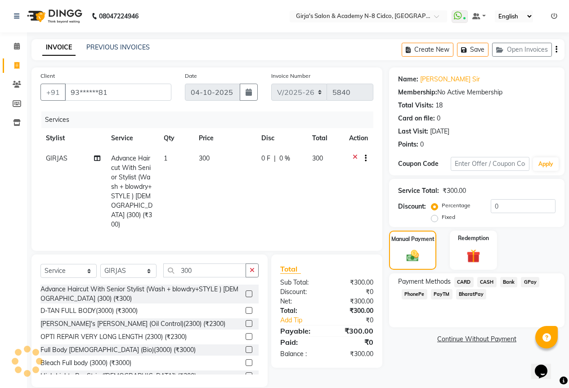
click at [530, 283] on span "GPay" at bounding box center [530, 282] width 18 height 10
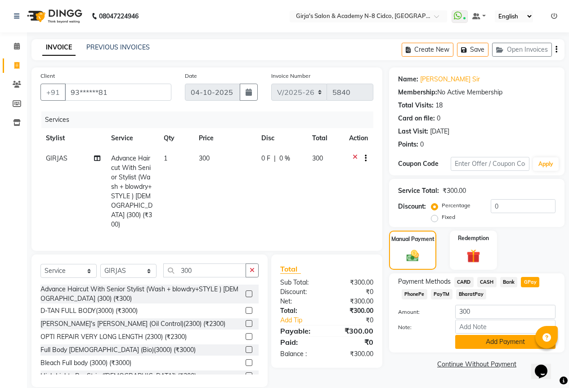
click at [501, 347] on button "Add Payment" at bounding box center [505, 342] width 100 height 14
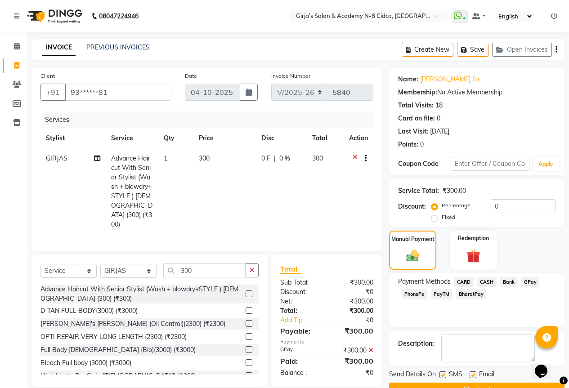
scroll to position [22, 0]
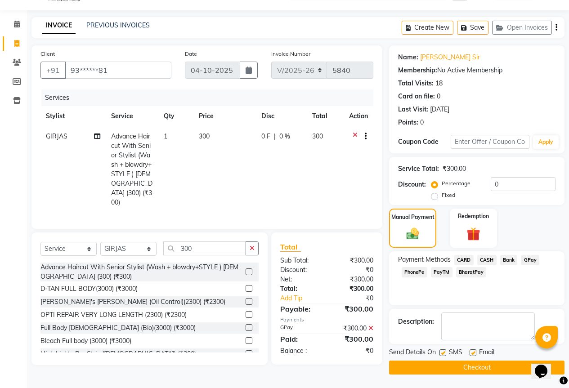
click at [445, 372] on button "Checkout" at bounding box center [476, 368] width 175 height 14
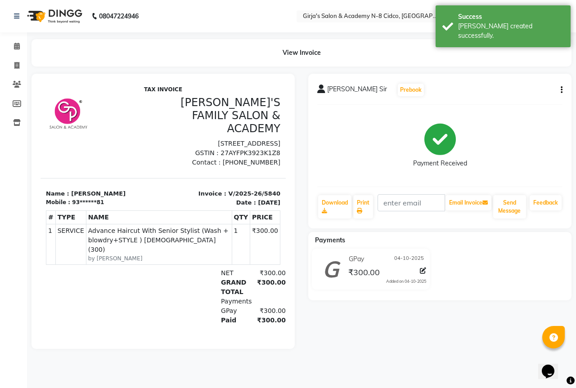
click at [16, 75] on li "Invoice" at bounding box center [13, 65] width 27 height 19
click at [15, 63] on icon at bounding box center [16, 65] width 5 height 7
select select "66"
select select "service"
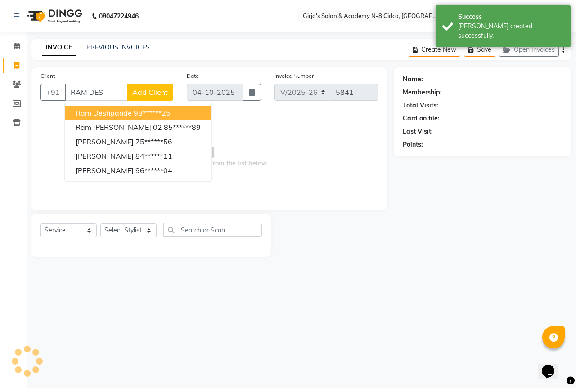
type input "RAM DESH"
select select "66554"
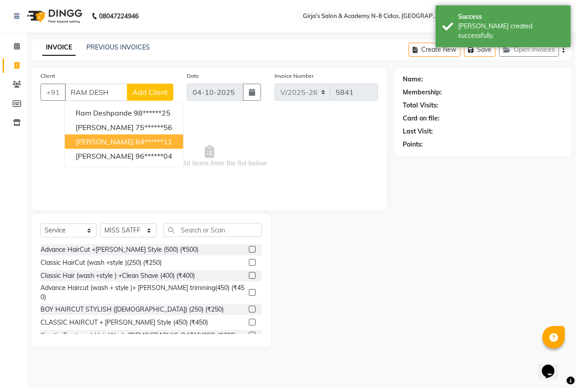
click at [130, 144] on span "[PERSON_NAME]" at bounding box center [105, 141] width 58 height 9
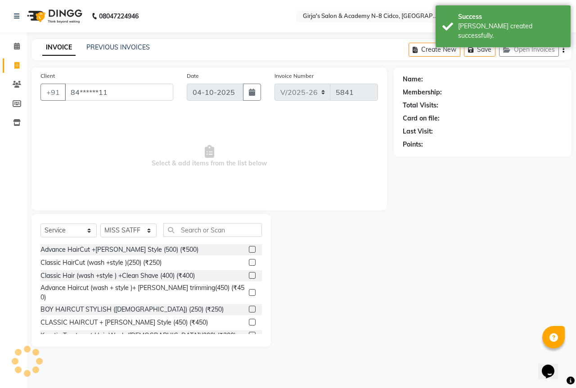
type input "84******11"
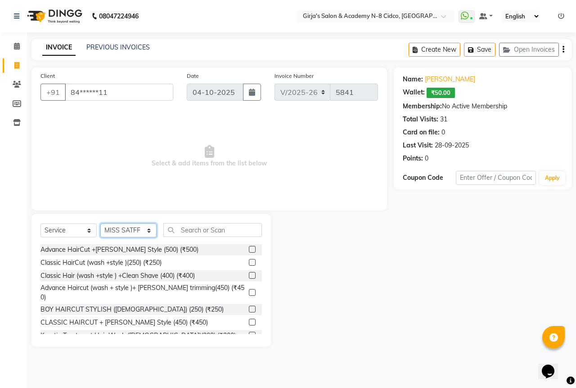
click at [133, 228] on select "Select Stylist ADITYA [PERSON_NAME] BEAUTY M GIRJAS [PERSON_NAME] MISS [PERSON_…" at bounding box center [128, 231] width 56 height 14
select select "40690"
click at [100, 224] on select "Select Stylist ADITYA [PERSON_NAME] BEAUTY M GIRJAS [PERSON_NAME] MISS [PERSON_…" at bounding box center [128, 231] width 56 height 14
click at [193, 222] on div "Select Service Product Membership Package Voucher Prepaid Gift Card Select Styl…" at bounding box center [150, 280] width 239 height 133
click at [201, 229] on input "text" at bounding box center [212, 230] width 99 height 14
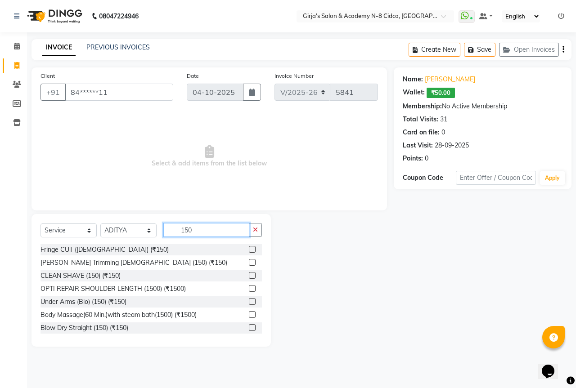
type input "150"
click at [241, 260] on div "[PERSON_NAME] Trimming [DEMOGRAPHIC_DATA] (150) (₹150)" at bounding box center [150, 262] width 221 height 11
click at [249, 263] on label at bounding box center [252, 262] width 7 height 7
click at [249, 263] on input "checkbox" at bounding box center [252, 263] width 6 height 6
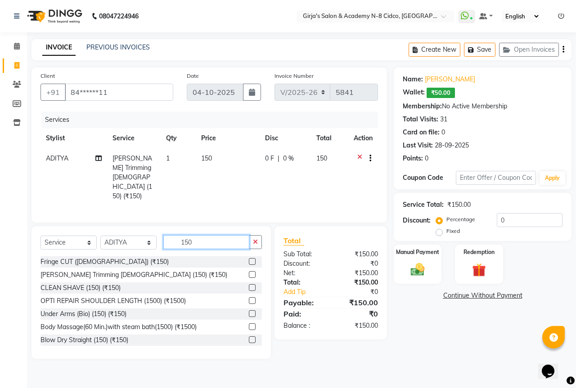
checkbox input "false"
click at [220, 235] on input "150" at bounding box center [206, 242] width 86 height 14
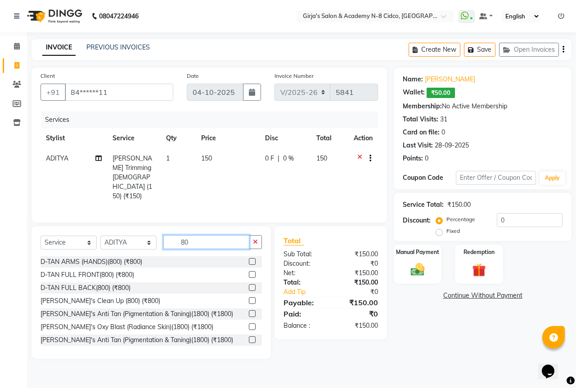
type input "8"
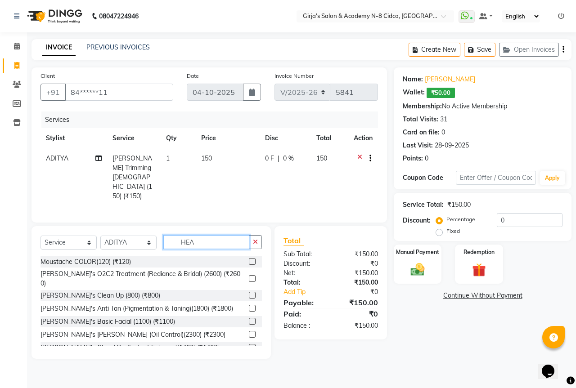
type input "HEAD"
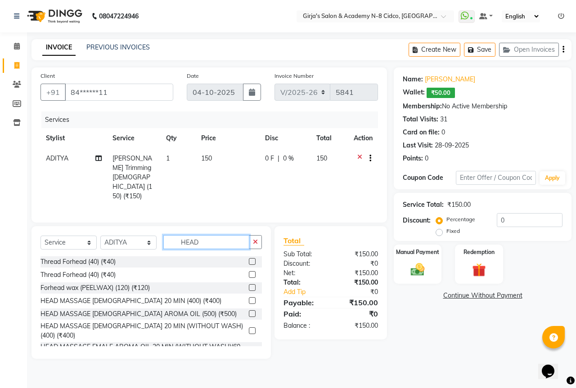
click at [220, 235] on input "HEAD" at bounding box center [206, 242] width 86 height 14
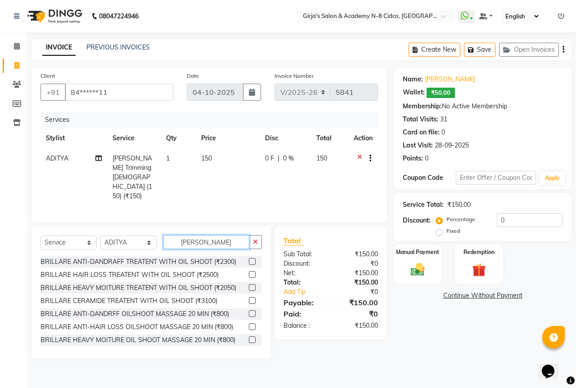
type input "[PERSON_NAME]"
click at [249, 323] on label at bounding box center [252, 326] width 7 height 7
click at [249, 324] on input "checkbox" at bounding box center [252, 327] width 6 height 6
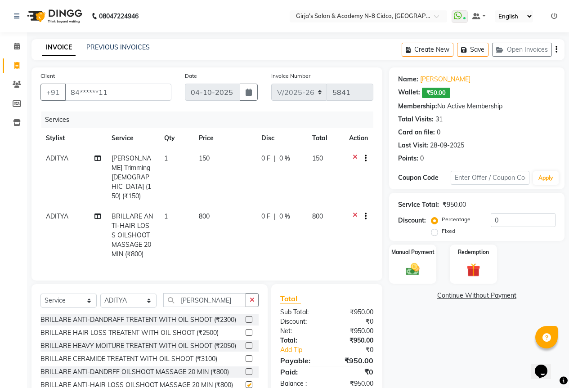
checkbox input "false"
click at [369, 269] on div "Client +91 84******11 Date [DATE] Invoice Number V/2025 V/[PHONE_NUMBER] Servic…" at bounding box center [207, 242] width 364 height 350
click at [412, 272] on img at bounding box center [412, 269] width 23 height 16
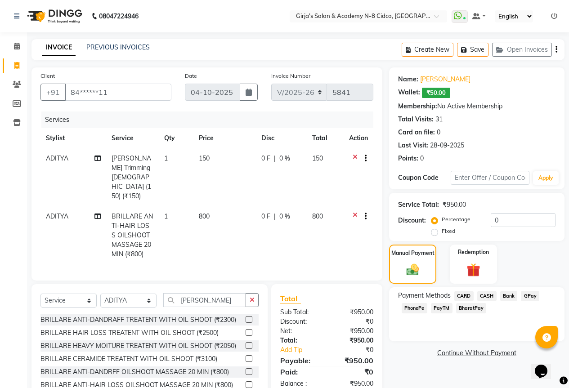
click at [529, 295] on span "GPay" at bounding box center [530, 296] width 18 height 10
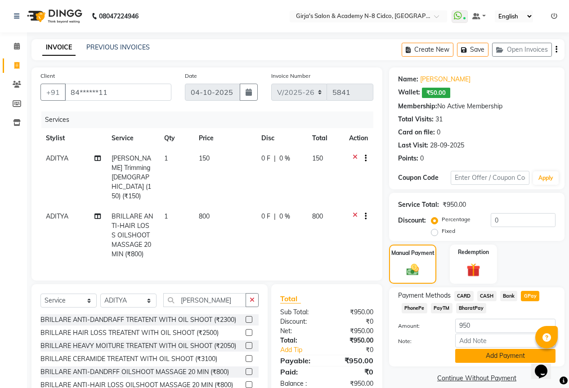
scroll to position [30, 0]
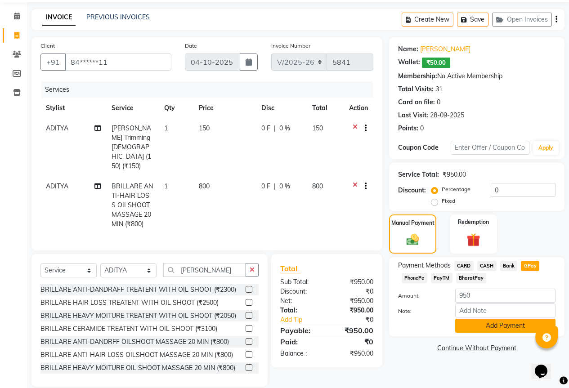
click at [502, 323] on button "Add Payment" at bounding box center [505, 326] width 100 height 14
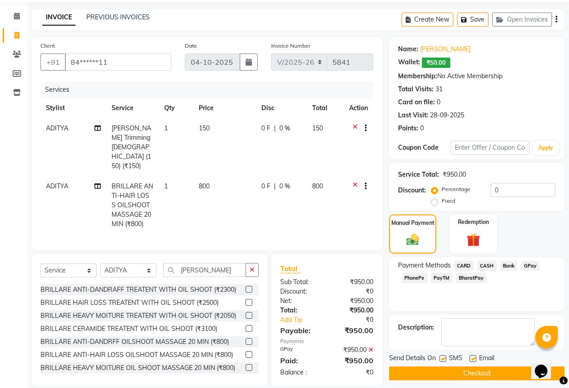
scroll to position [36, 0]
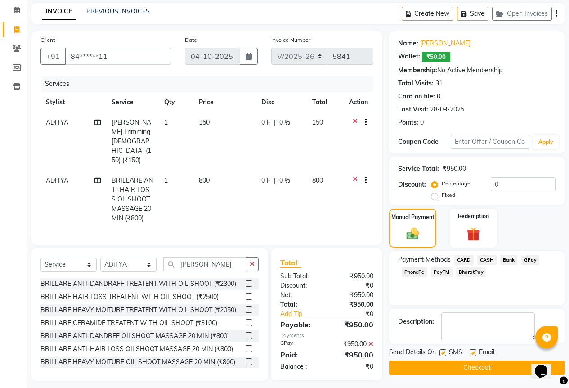
click at [498, 365] on button "Checkout" at bounding box center [476, 368] width 175 height 14
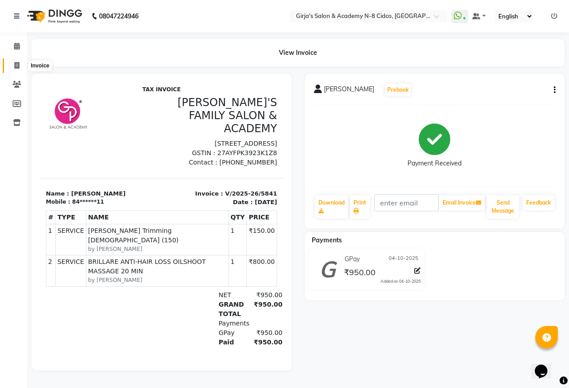
click at [16, 65] on icon at bounding box center [16, 65] width 5 height 7
select select "service"
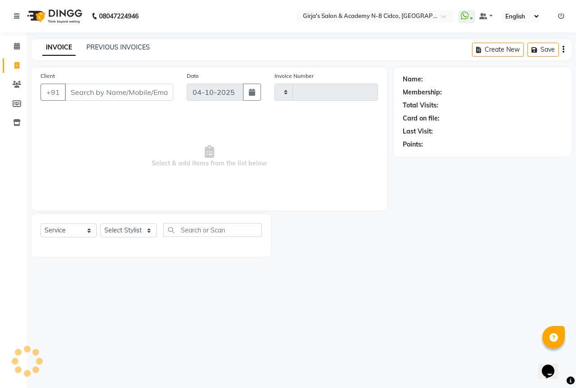
type input "5842"
select select "66"
click at [143, 95] on input "Client" at bounding box center [119, 92] width 108 height 17
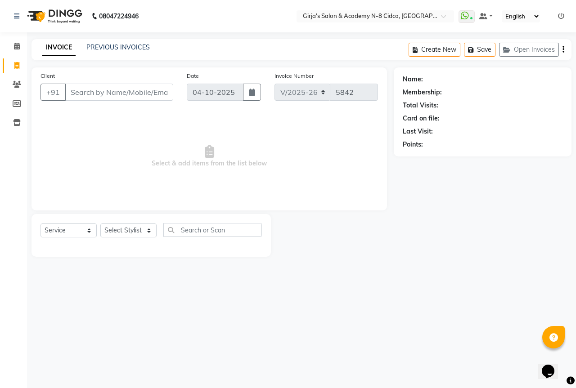
type input "7"
select select "66554"
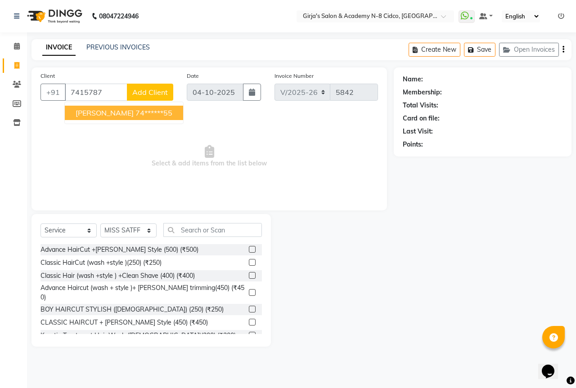
click at [112, 114] on span "[PERSON_NAME]" at bounding box center [105, 112] width 58 height 9
type input "74******55"
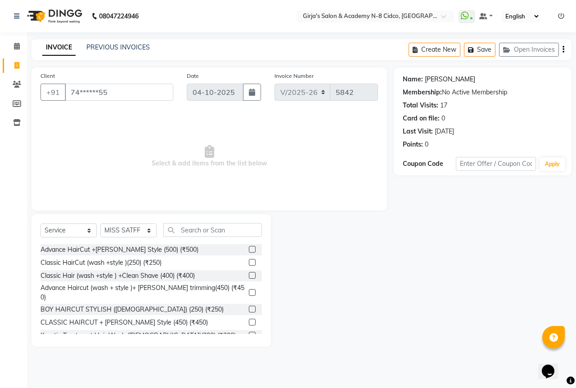
click at [444, 78] on link "[PERSON_NAME]" at bounding box center [450, 79] width 50 height 9
click at [117, 229] on select "Select Stylist ADITYA [PERSON_NAME] BEAUTY M GIRJAS [PERSON_NAME] MISS [PERSON_…" at bounding box center [128, 231] width 56 height 14
click at [128, 229] on select "Select Stylist ADITYA [PERSON_NAME] BEAUTY M GIRJAS [PERSON_NAME] MISS [PERSON_…" at bounding box center [128, 231] width 56 height 14
click at [16, 47] on icon at bounding box center [17, 46] width 6 height 7
click at [9, 187] on div "Calendar Invoice Clients Members Inventory Completed InProgress Upcoming Droppe…" at bounding box center [60, 200] width 121 height 349
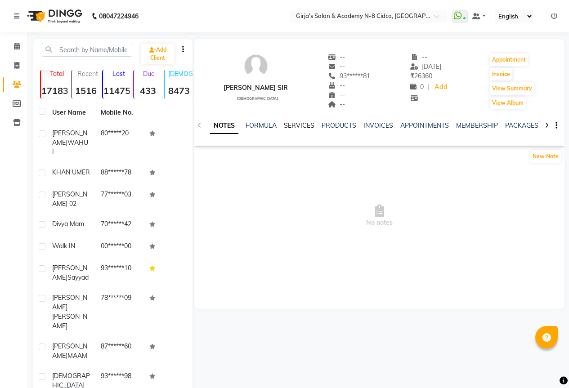
click at [308, 128] on link "SERVICES" at bounding box center [299, 125] width 31 height 8
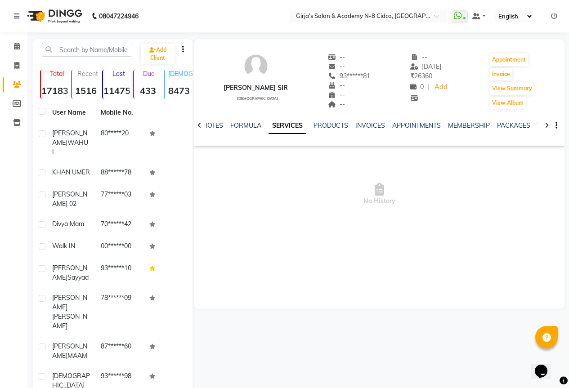
click at [307, 128] on ul "NOTES FORMULA SERVICES PRODUCTS INVOICES APPOINTMENTS MEMBERSHIP PACKAGES VOUCH…" at bounding box center [488, 125] width 570 height 9
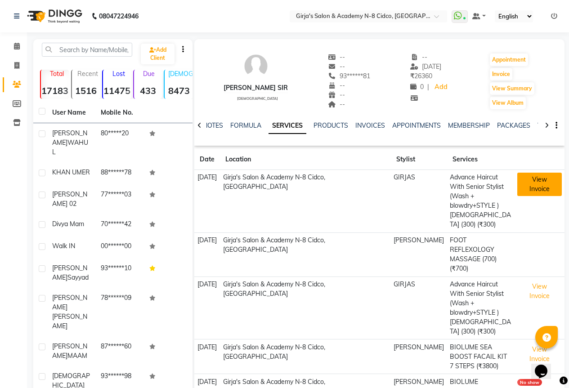
click at [528, 176] on button "View Invoice" at bounding box center [539, 184] width 45 height 23
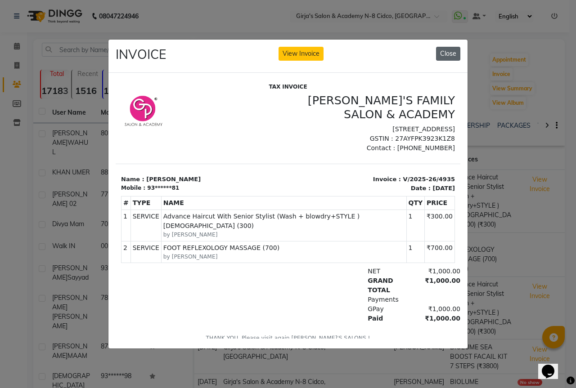
click at [439, 51] on button "Close" at bounding box center [448, 54] width 24 height 14
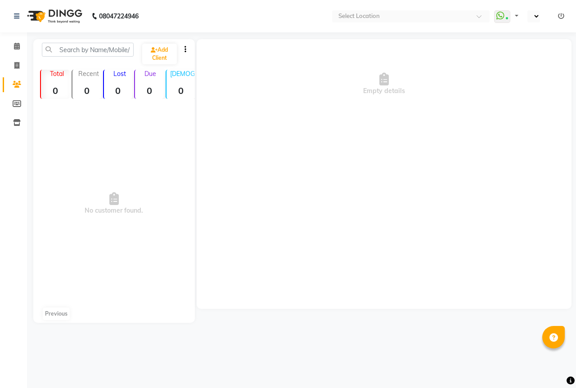
select select "en"
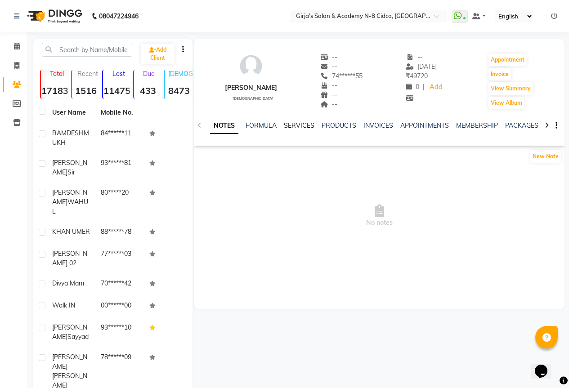
click at [301, 126] on link "SERVICES" at bounding box center [299, 125] width 31 height 8
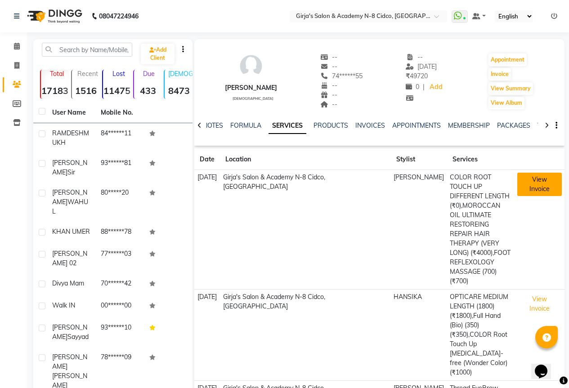
click at [530, 177] on button "View Invoice" at bounding box center [539, 184] width 45 height 23
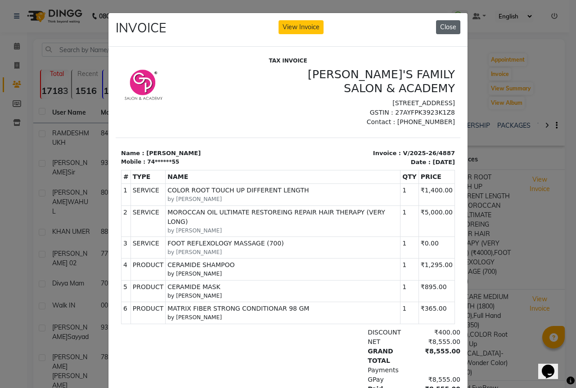
click at [447, 27] on button "Close" at bounding box center [448, 27] width 24 height 14
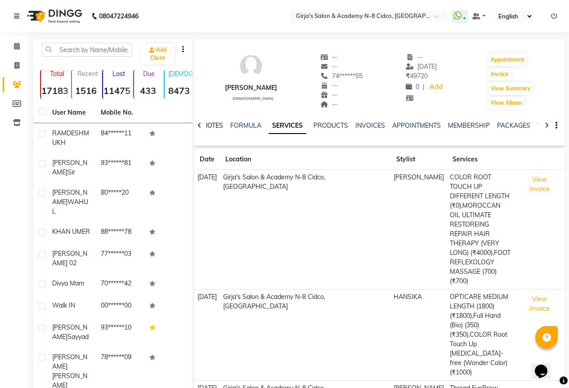
click at [220, 125] on link "NOTES" at bounding box center [213, 125] width 20 height 8
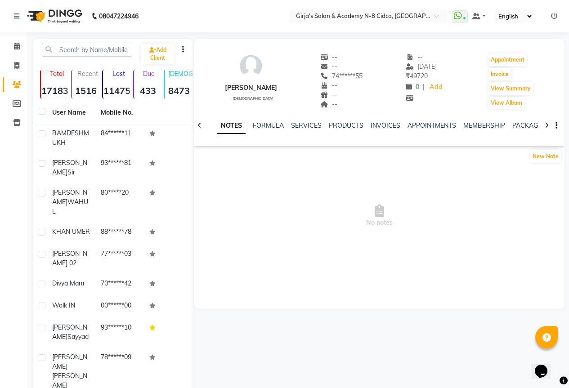
click at [226, 125] on link "NOTES" at bounding box center [231, 126] width 28 height 16
click at [267, 126] on link "FORMULA" at bounding box center [268, 125] width 31 height 8
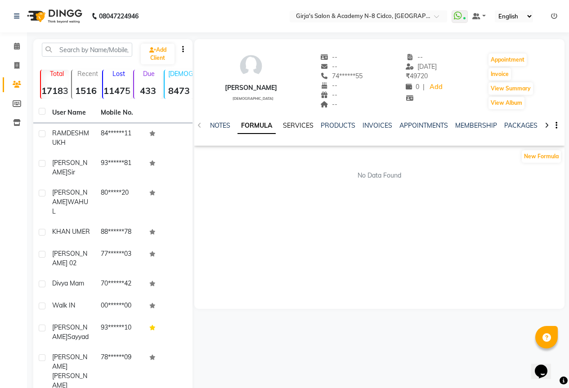
click at [295, 126] on link "SERVICES" at bounding box center [298, 125] width 31 height 8
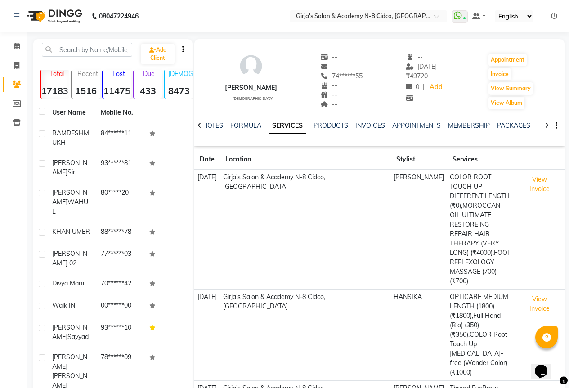
scroll to position [201, 0]
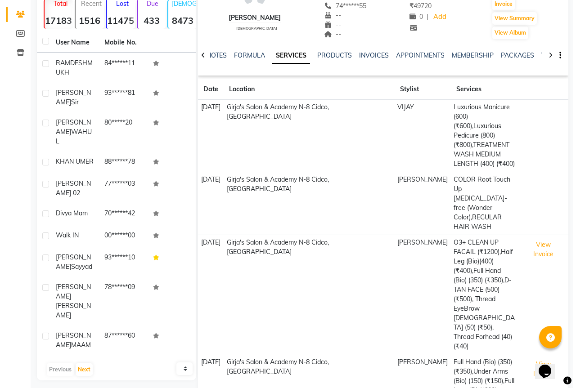
scroll to position [135, 0]
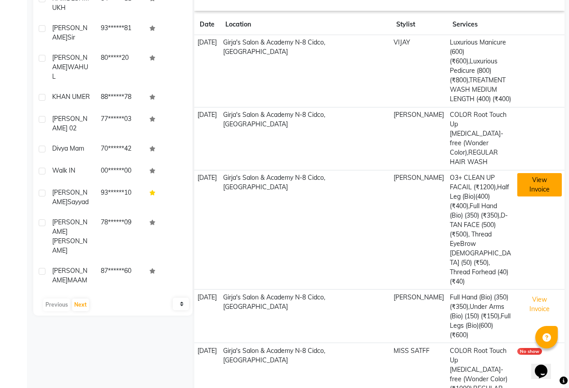
click at [536, 173] on button "View Invoice" at bounding box center [539, 184] width 45 height 23
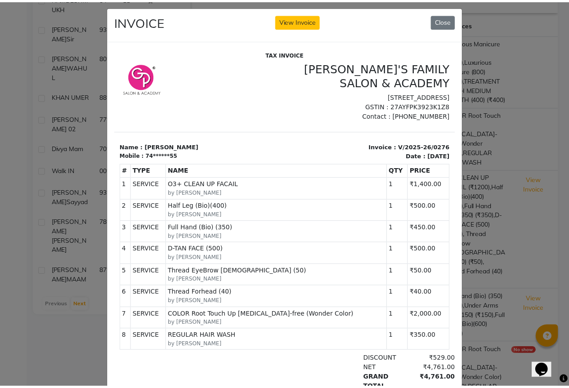
scroll to position [0, 0]
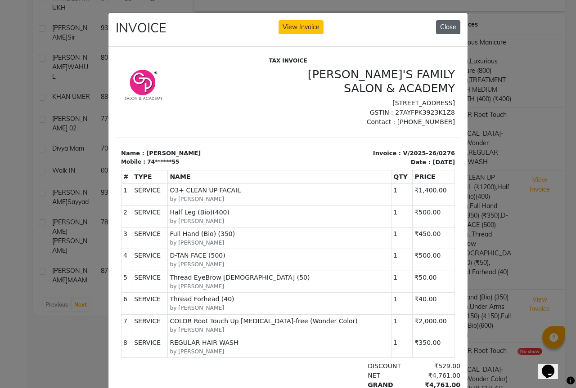
click at [440, 26] on button "Close" at bounding box center [448, 27] width 24 height 14
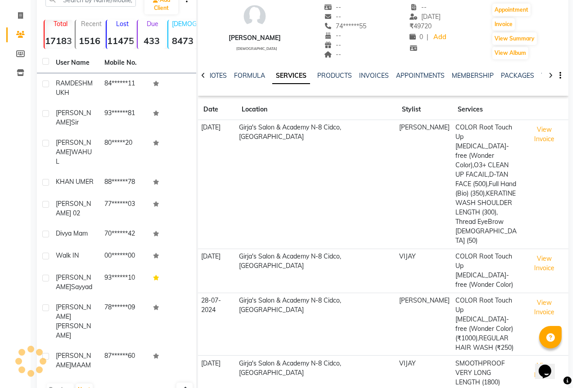
scroll to position [88, 0]
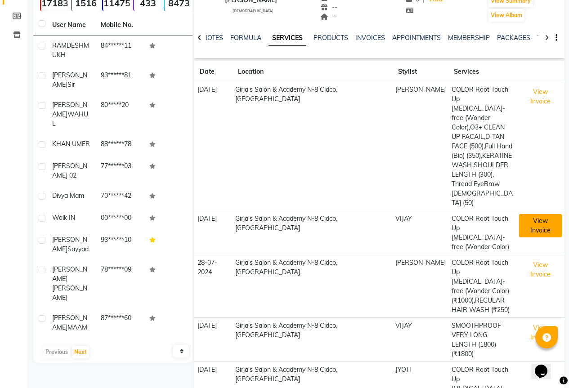
click at [536, 214] on button "View Invoice" at bounding box center [540, 225] width 43 height 23
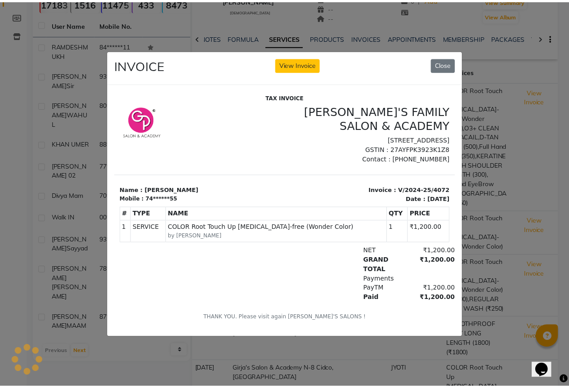
scroll to position [0, 0]
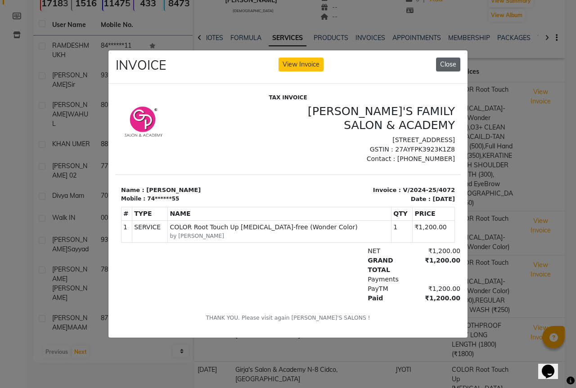
click at [448, 59] on button "Close" at bounding box center [448, 65] width 24 height 14
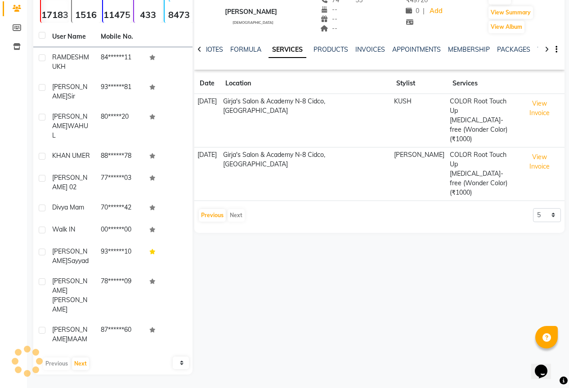
scroll to position [49, 0]
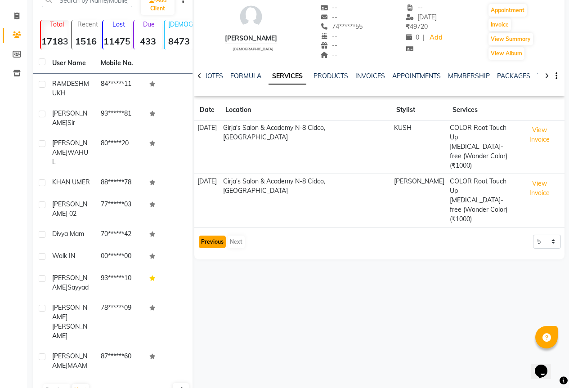
click at [205, 236] on button "Previous" at bounding box center [212, 242] width 27 height 13
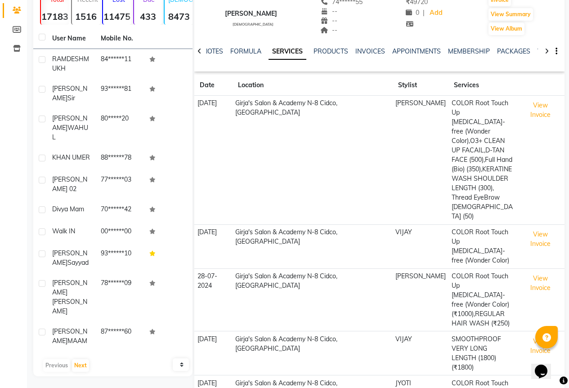
scroll to position [88, 0]
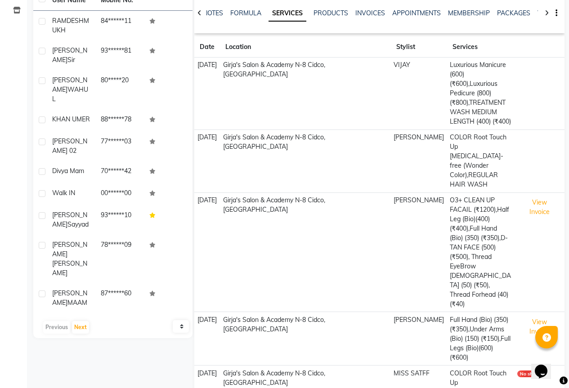
scroll to position [135, 0]
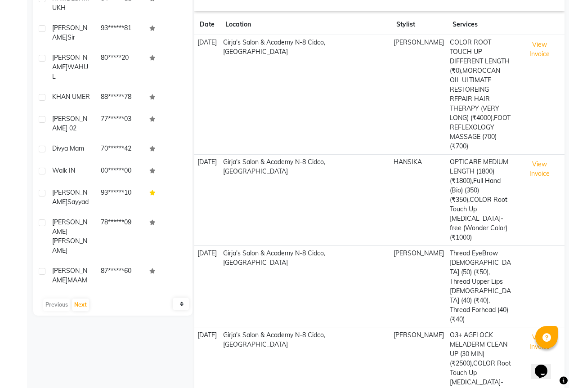
scroll to position [201, 0]
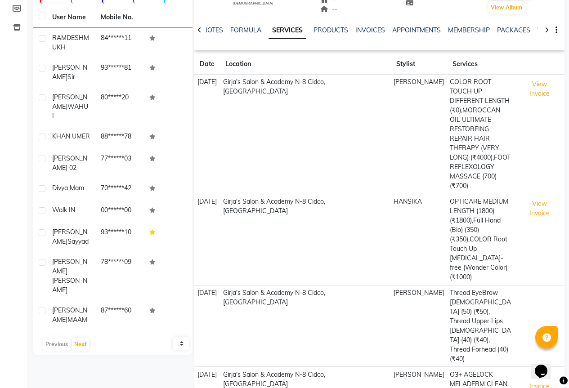
scroll to position [0, 0]
